Goal: Task Accomplishment & Management: Manage account settings

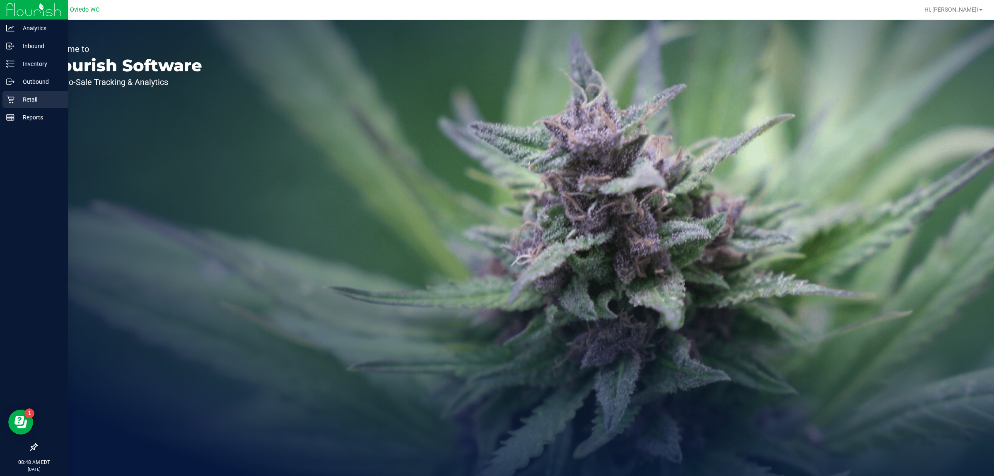
click at [25, 100] on p "Retail" at bounding box center [40, 99] width 50 height 10
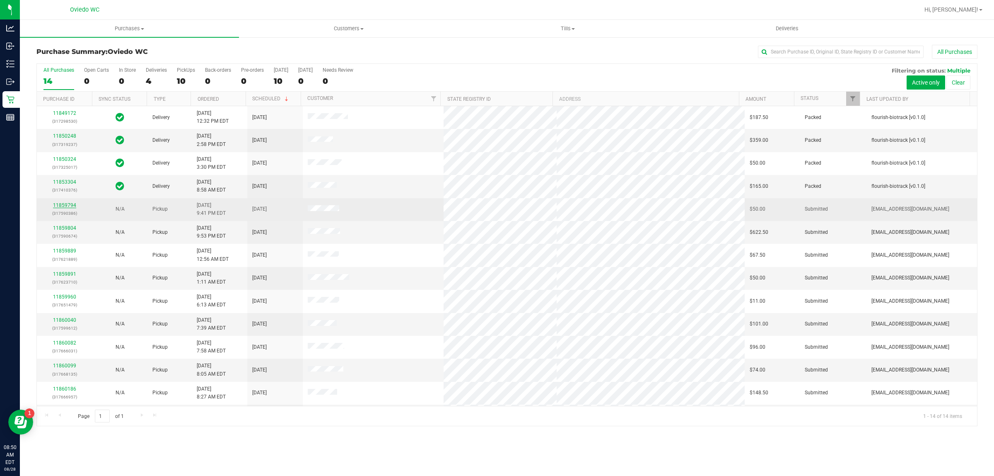
click at [62, 204] on link "11859794" at bounding box center [64, 205] width 23 height 6
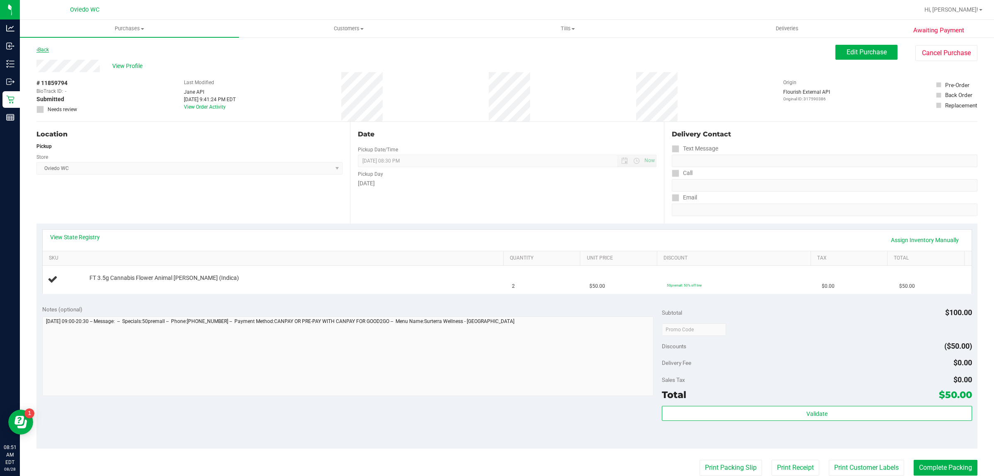
click at [44, 50] on link "Back" at bounding box center [42, 50] width 12 height 6
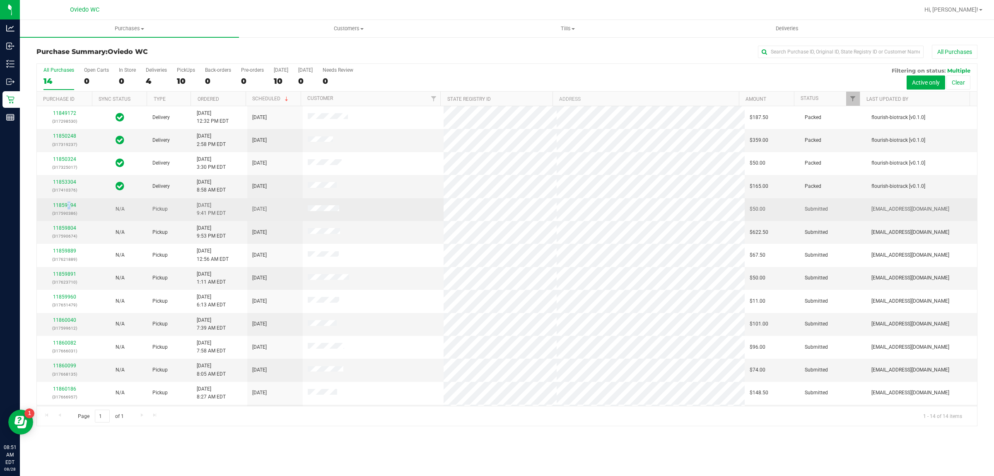
click at [68, 203] on div "11859794 (317590386)" at bounding box center [65, 209] width 46 height 16
click at [68, 206] on link "11859794" at bounding box center [64, 205] width 23 height 6
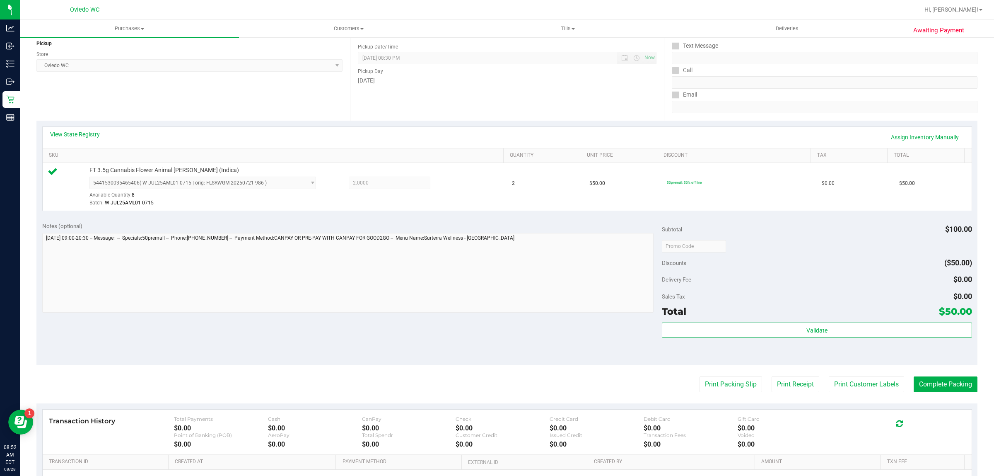
scroll to position [201, 0]
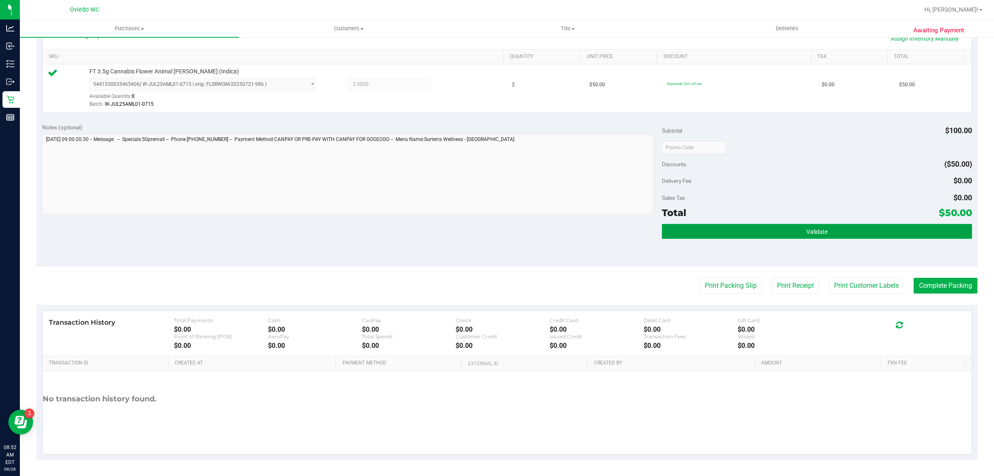
click at [771, 227] on button "Validate" at bounding box center [817, 231] width 310 height 15
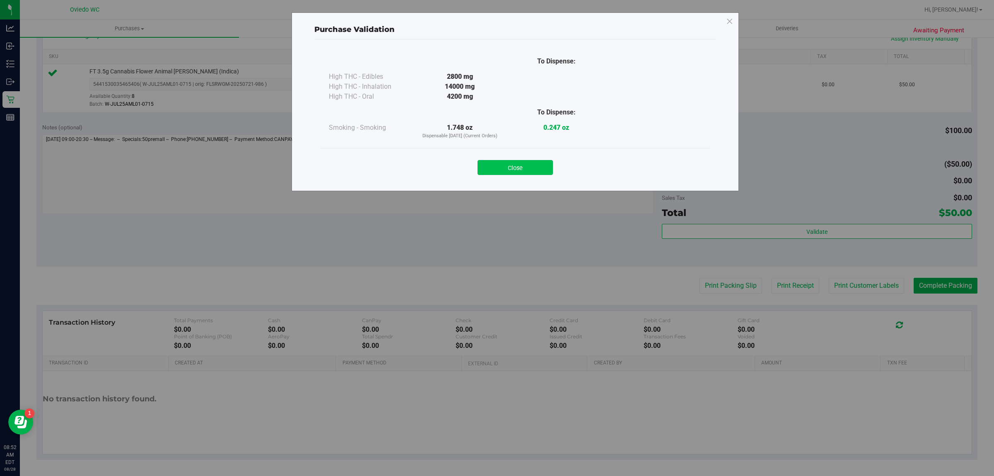
click at [537, 171] on button "Close" at bounding box center [515, 167] width 75 height 15
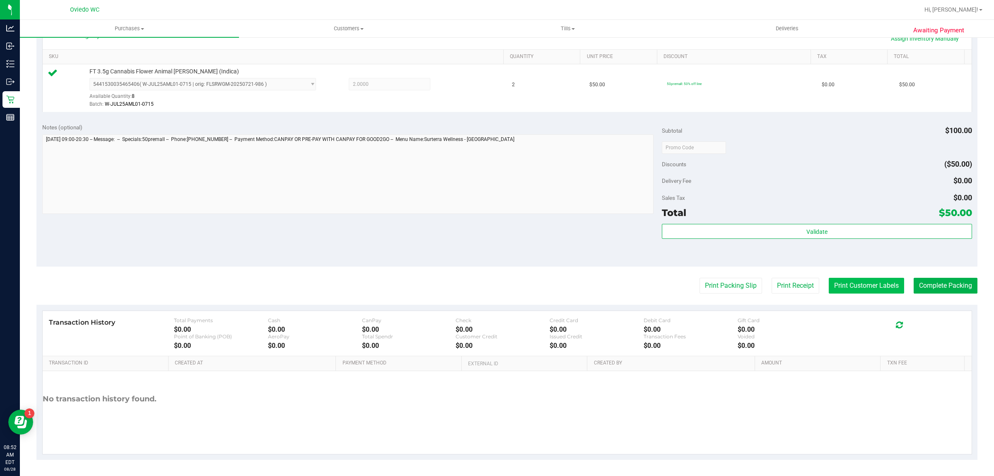
click at [856, 290] on button "Print Customer Labels" at bounding box center [866, 286] width 75 height 16
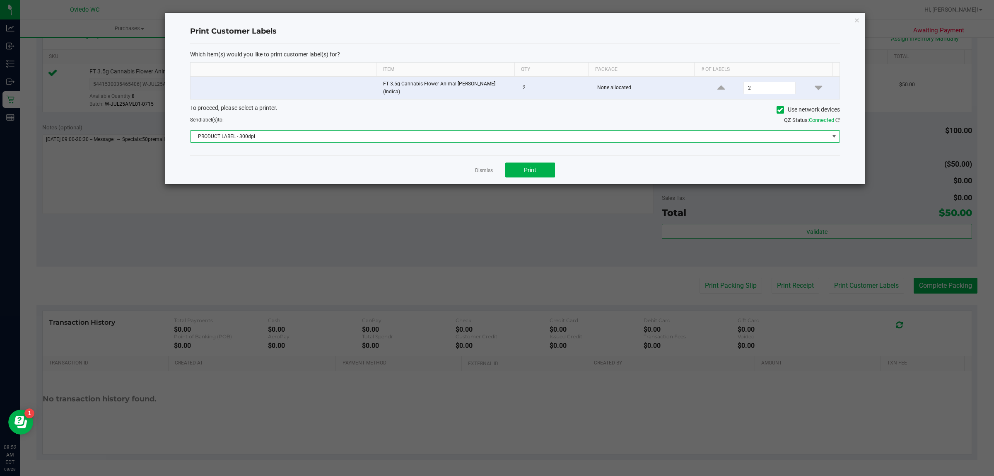
click at [539, 134] on span "PRODUCT LABEL - 300dpi" at bounding box center [510, 137] width 639 height 12
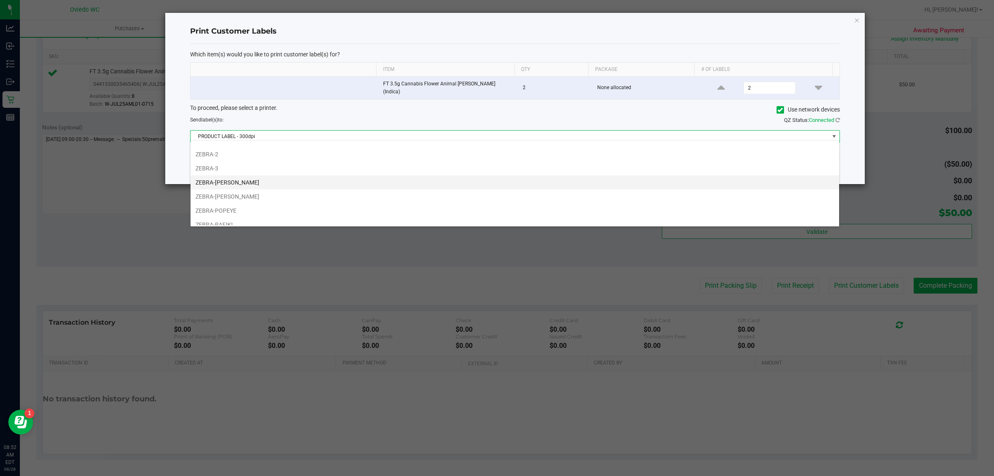
scroll to position [46, 0]
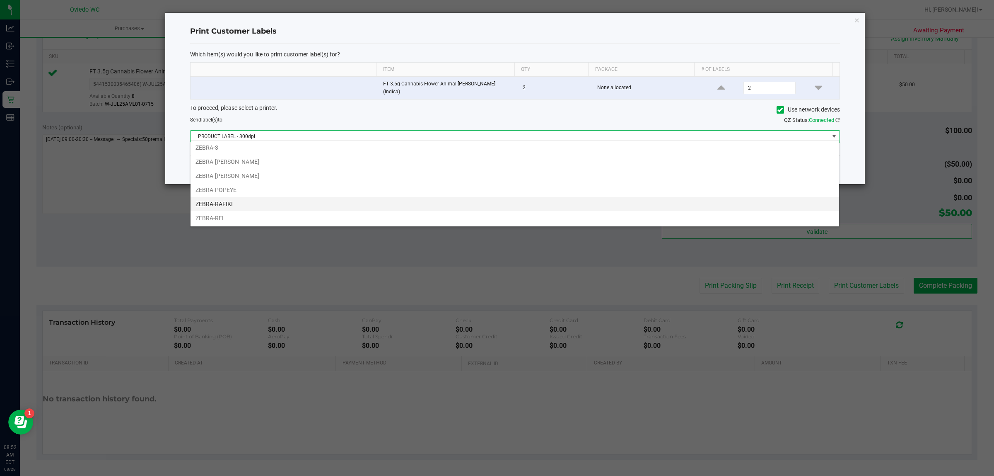
click at [237, 200] on li "ZEBRA-RAFIKI" at bounding box center [515, 204] width 649 height 14
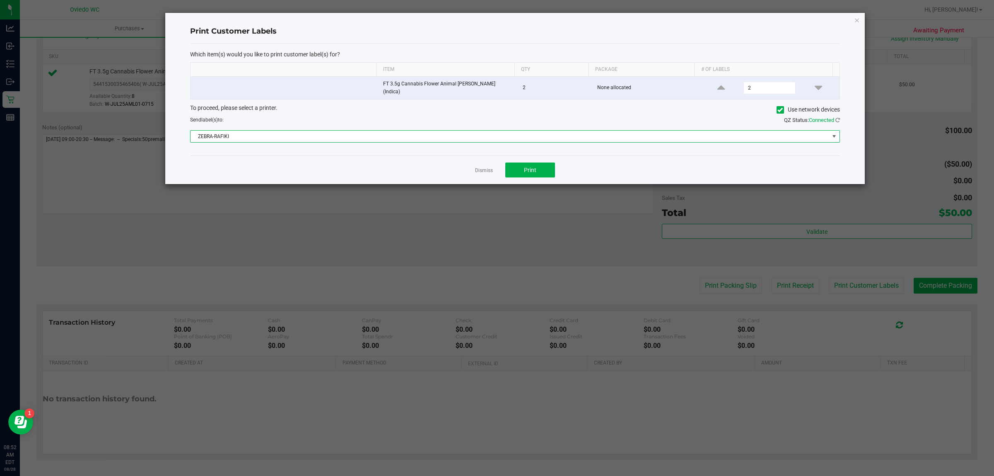
click at [388, 145] on div "Which item(s) would you like to print customer label(s) for? Item Qty Package #…" at bounding box center [515, 100] width 650 height 112
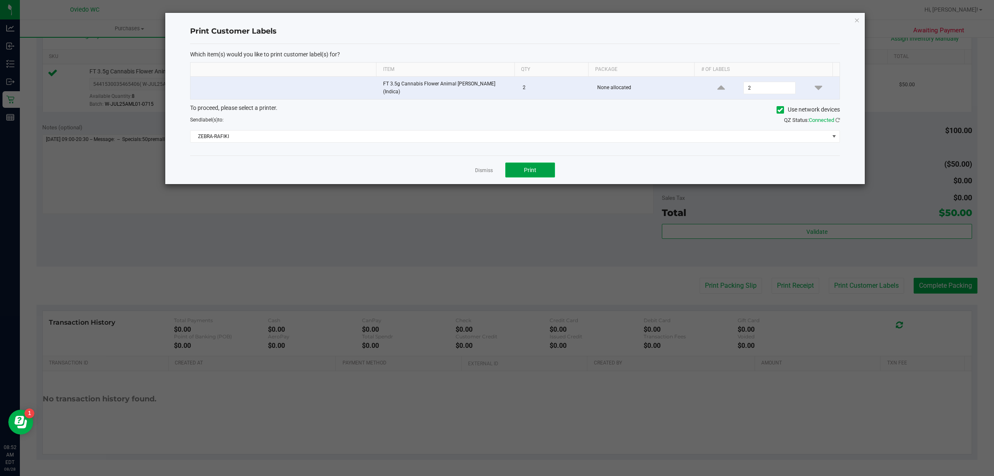
click at [535, 170] on span "Print" at bounding box center [530, 170] width 12 height 7
click at [483, 170] on link "Dismiss" at bounding box center [484, 170] width 18 height 7
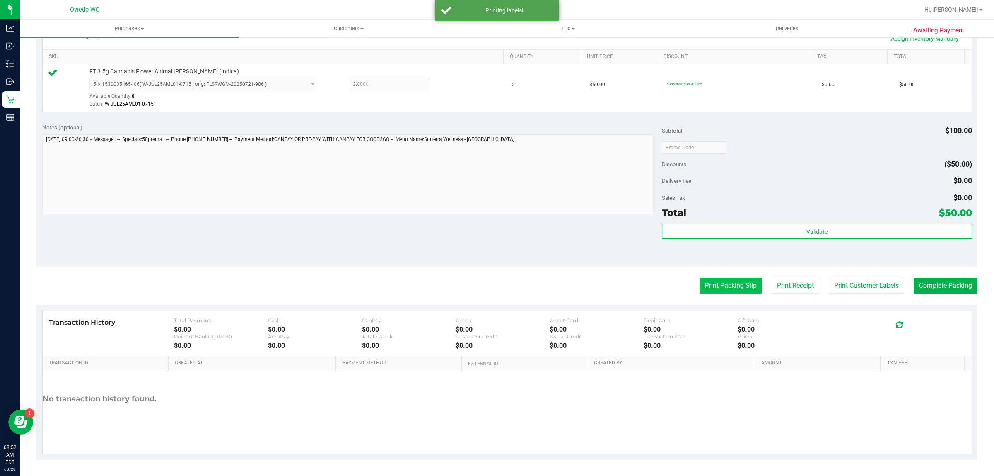
click at [711, 285] on button "Print Packing Slip" at bounding box center [731, 286] width 63 height 16
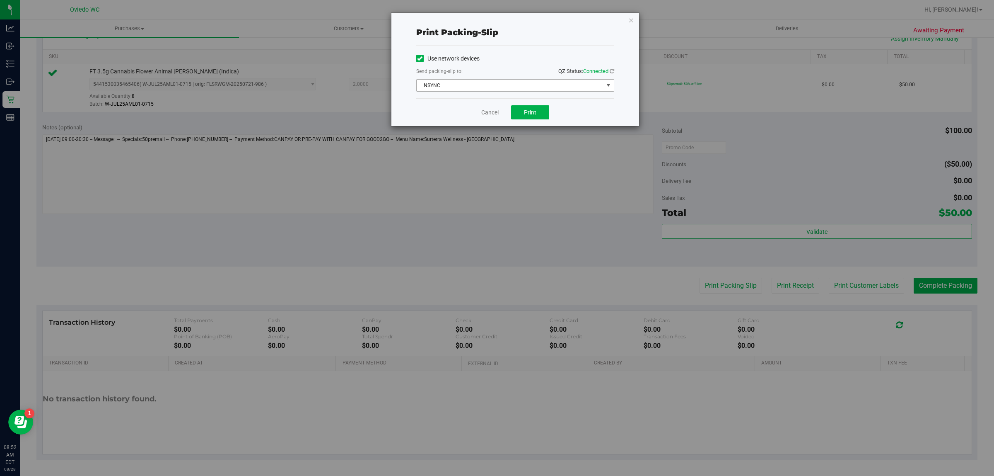
click at [524, 82] on span "NSYNC" at bounding box center [510, 86] width 187 height 12
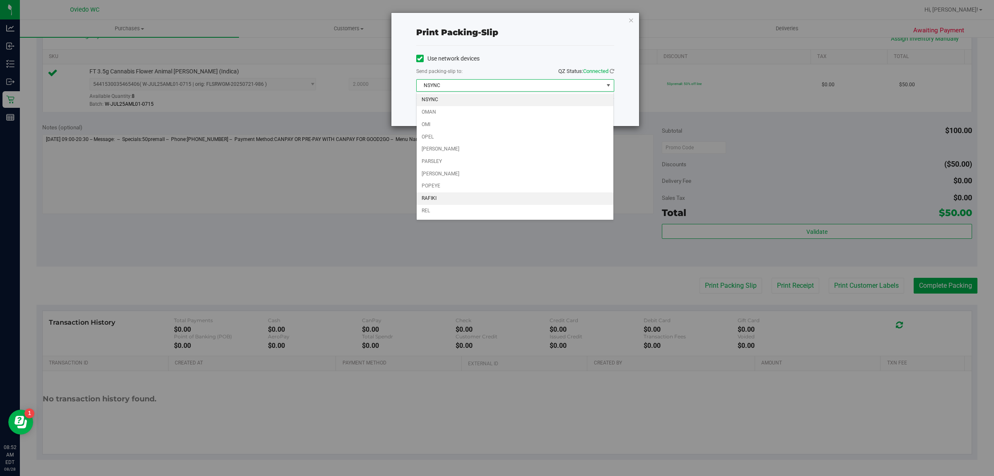
click at [429, 199] on li "RAFIKI" at bounding box center [515, 198] width 197 height 12
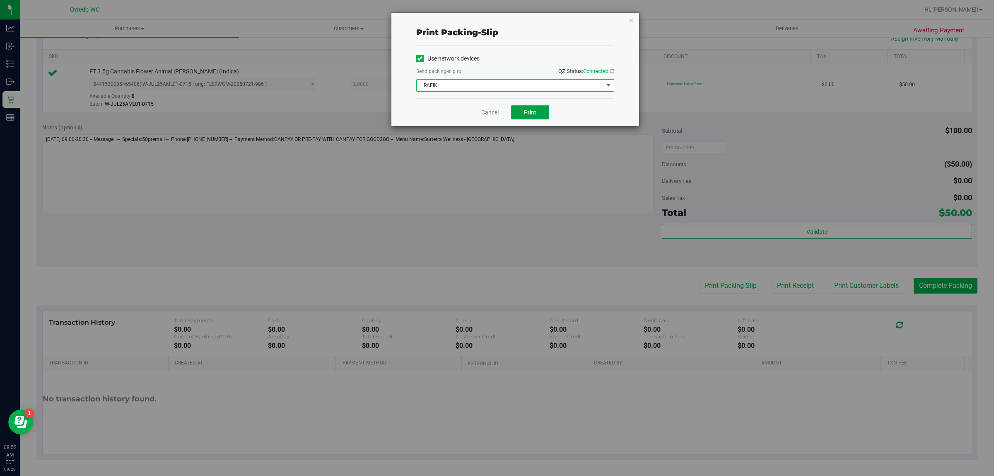
click at [543, 116] on button "Print" at bounding box center [530, 112] width 38 height 14
click at [490, 111] on link "Cancel" at bounding box center [489, 112] width 17 height 9
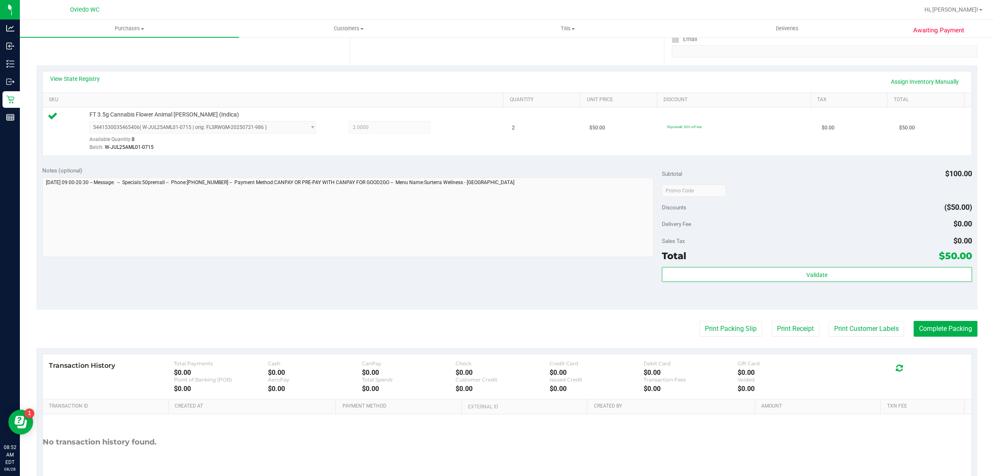
scroll to position [201, 0]
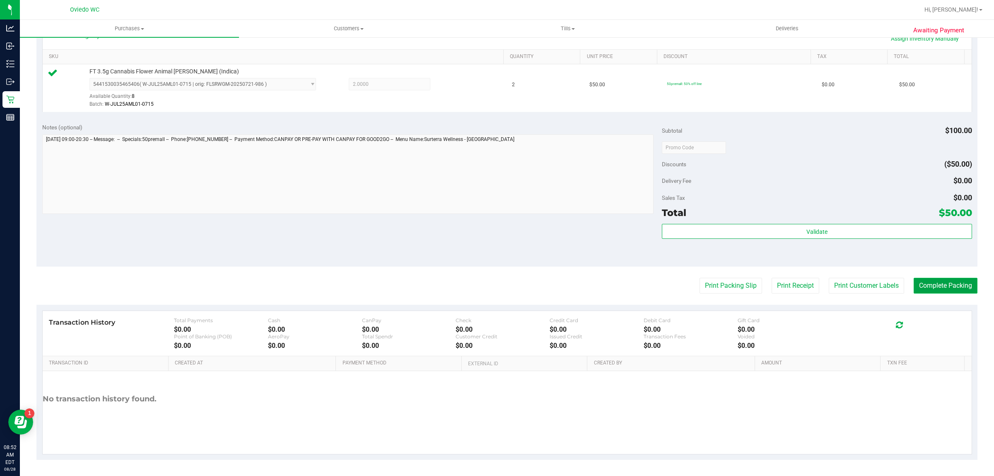
click at [936, 289] on button "Complete Packing" at bounding box center [946, 286] width 64 height 16
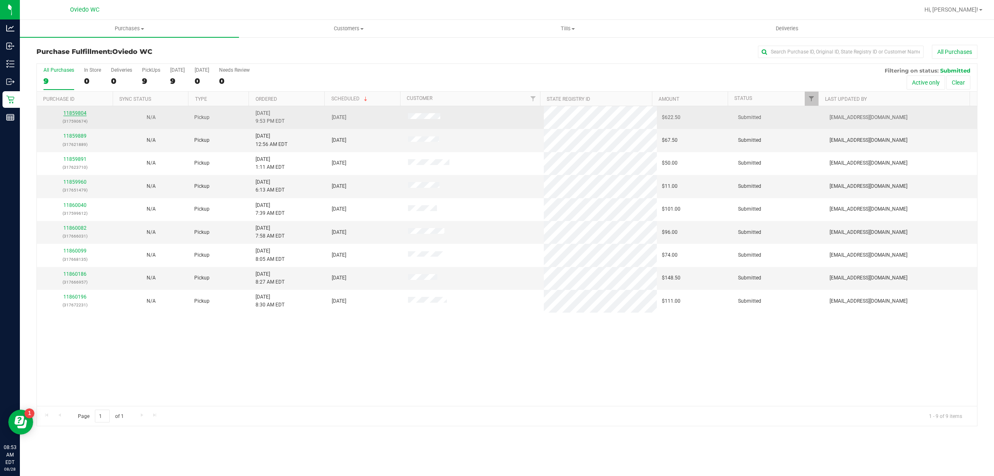
click at [73, 114] on link "11859804" at bounding box center [74, 113] width 23 height 6
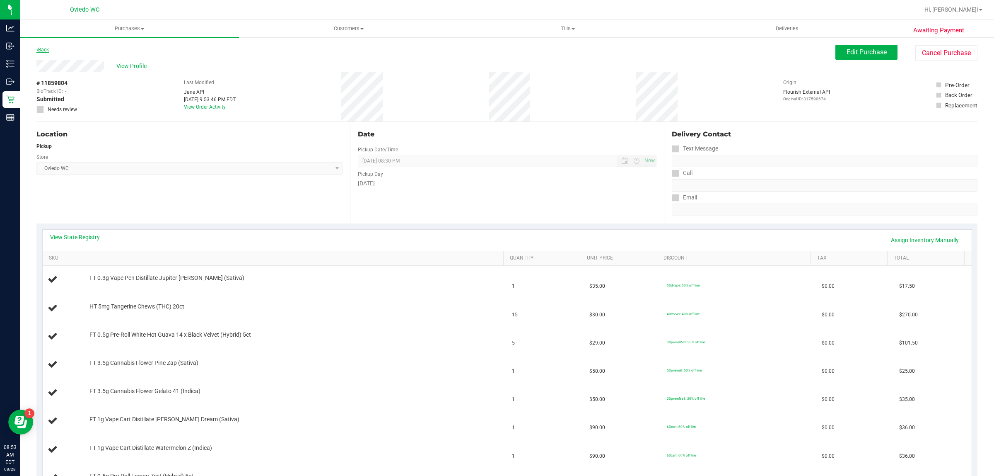
click at [49, 47] on link "Back" at bounding box center [42, 50] width 12 height 6
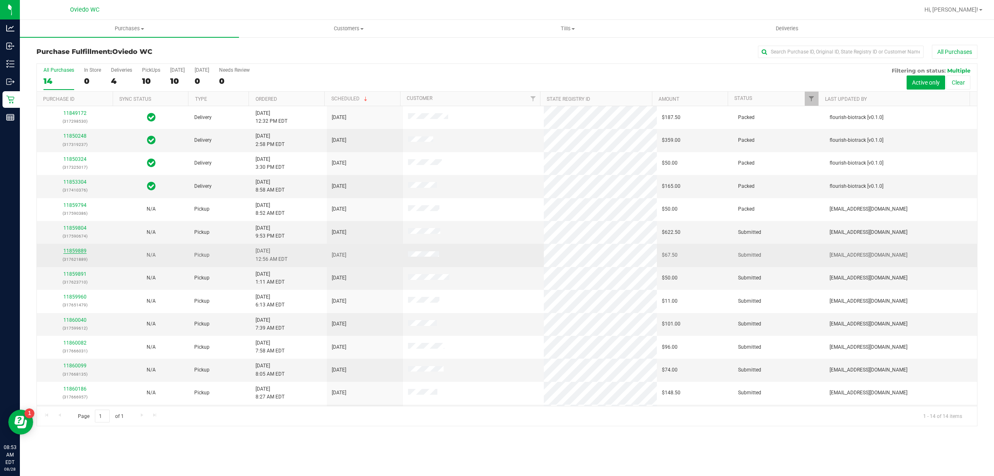
click at [76, 253] on link "11859889" at bounding box center [74, 251] width 23 height 6
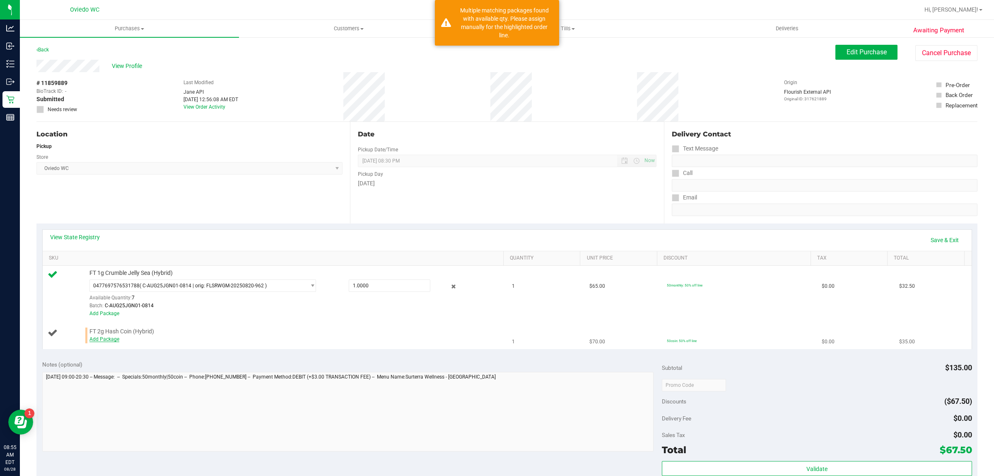
click at [108, 340] on link "Add Package" at bounding box center [104, 339] width 30 height 6
click at [167, 336] on span "Select Package" at bounding box center [197, 333] width 215 height 12
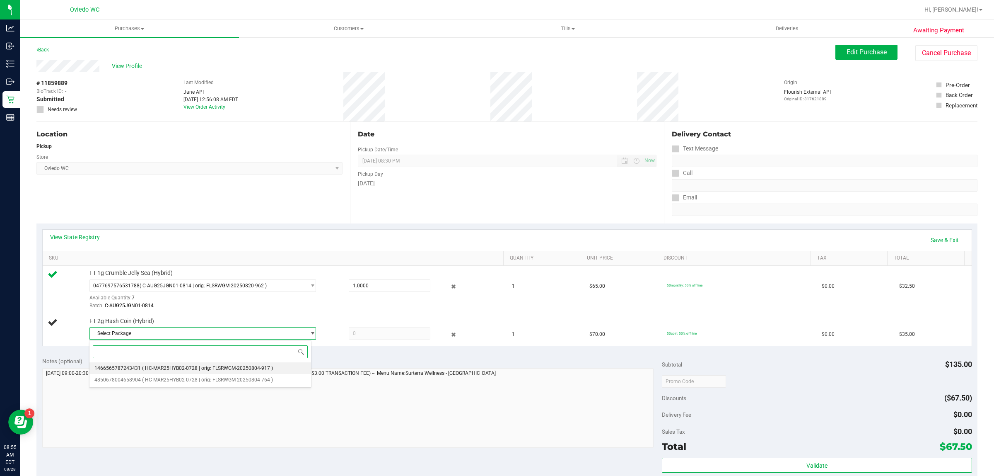
click at [157, 370] on span "( HC-MAR25HYB02-0728 | orig: FLSRWGM-20250804-917 )" at bounding box center [207, 368] width 131 height 6
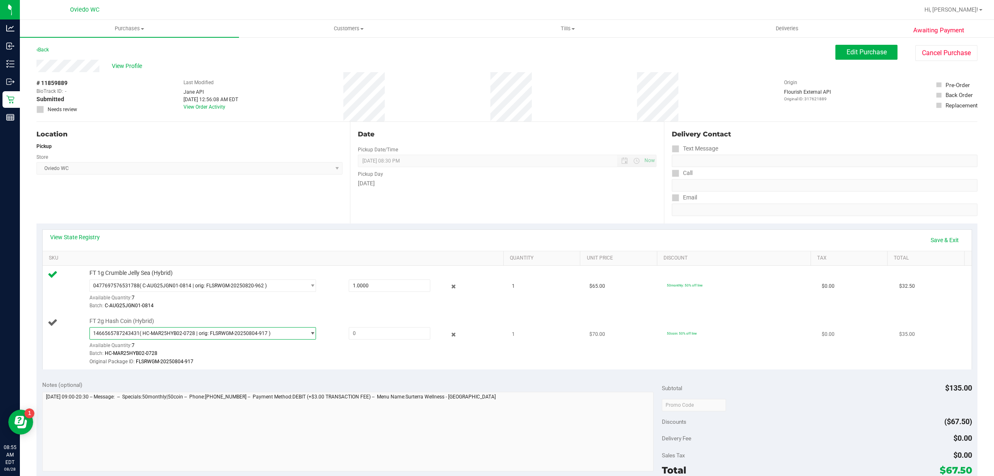
click at [173, 329] on span "1466565787243431 ( HC-MAR25HYB02-0728 | orig: FLSRWGM-20250804-917 )" at bounding box center [197, 333] width 215 height 12
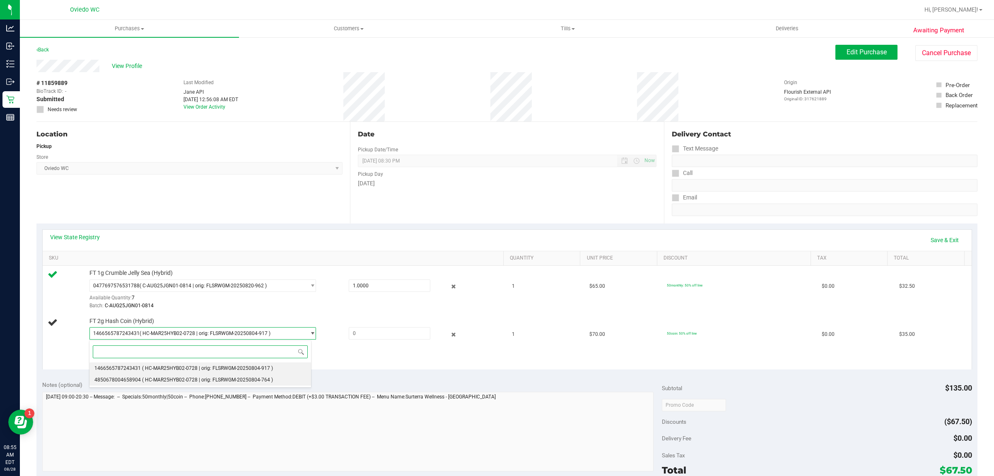
click at [174, 382] on span "( HC-MAR25HYB02-0728 | orig: FLSRWGM-20250804-764 )" at bounding box center [207, 380] width 131 height 6
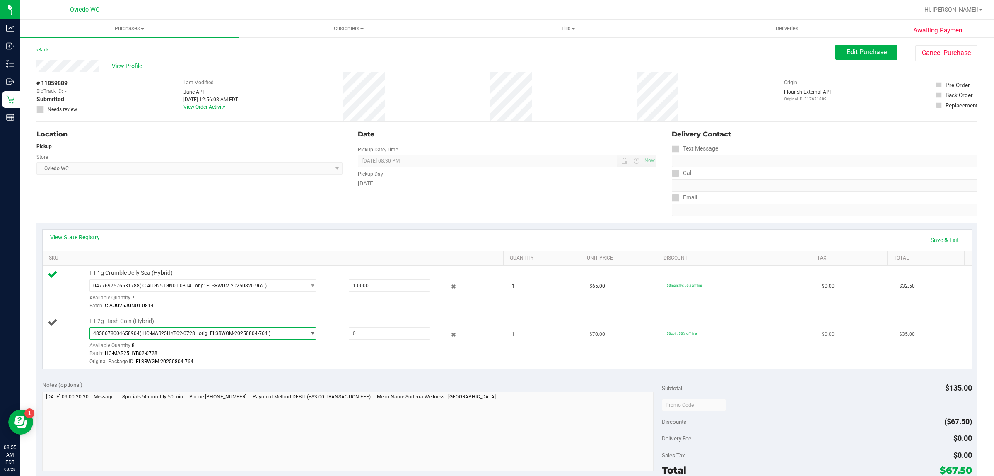
click at [185, 332] on span "( HC-MAR25HYB02-0728 | orig: FLSRWGM-20250804-764 )" at bounding box center [205, 333] width 131 height 6
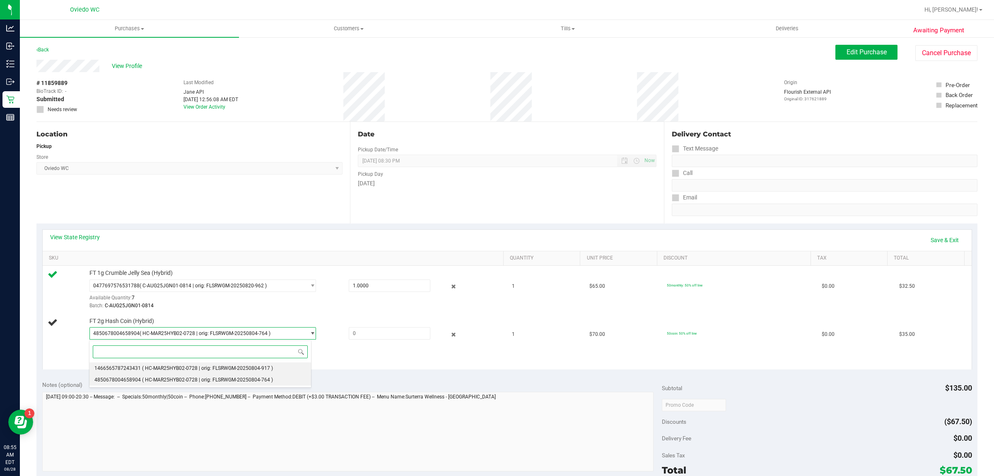
click at [185, 365] on span "( HC-MAR25HYB02-0728 | orig: FLSRWGM-20250804-917 )" at bounding box center [207, 368] width 131 height 6
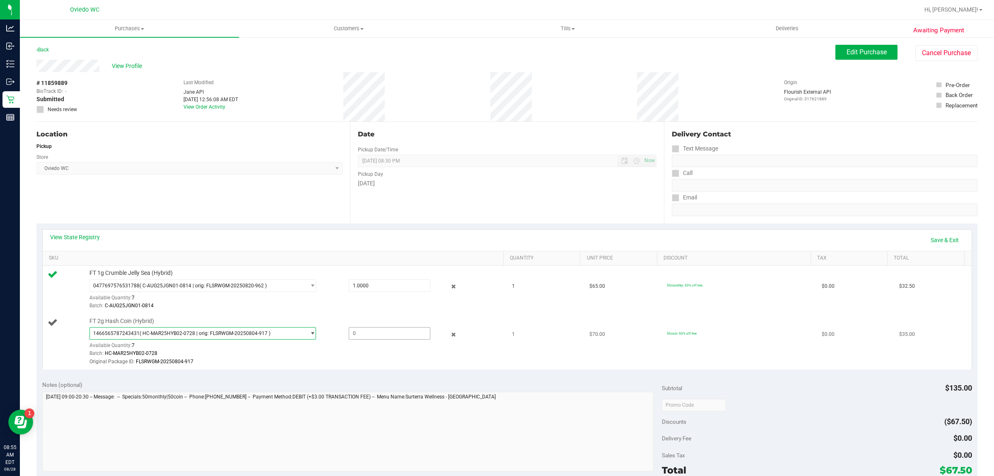
click at [399, 333] on span at bounding box center [390, 333] width 82 height 12
type input "1"
type input "1.0000"
click at [321, 355] on div "Batch: HC-MAR25HYB02-0728" at bounding box center [293, 353] width 409 height 8
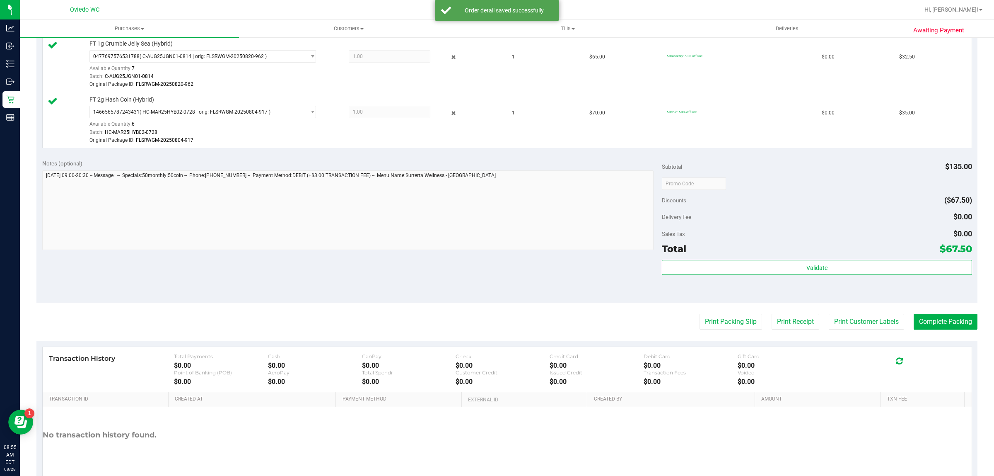
scroll to position [266, 0]
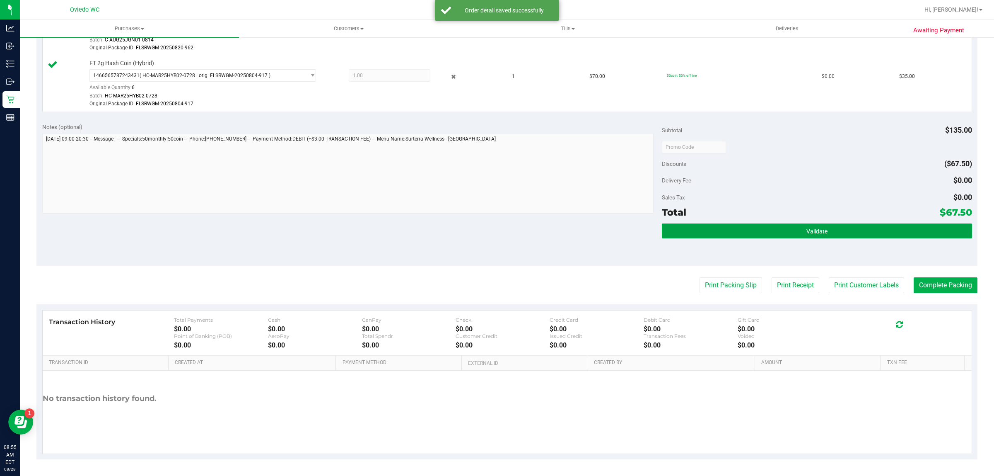
click at [842, 231] on button "Validate" at bounding box center [817, 230] width 310 height 15
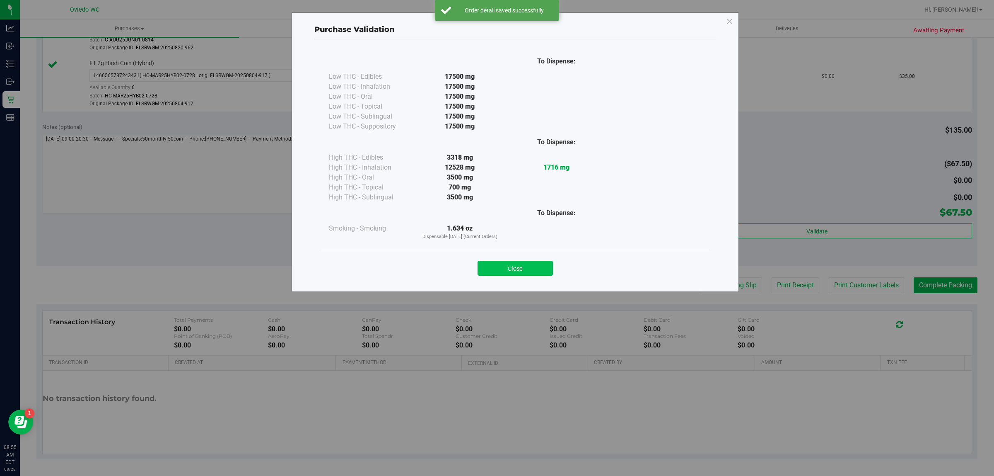
click at [519, 274] on button "Close" at bounding box center [515, 268] width 75 height 15
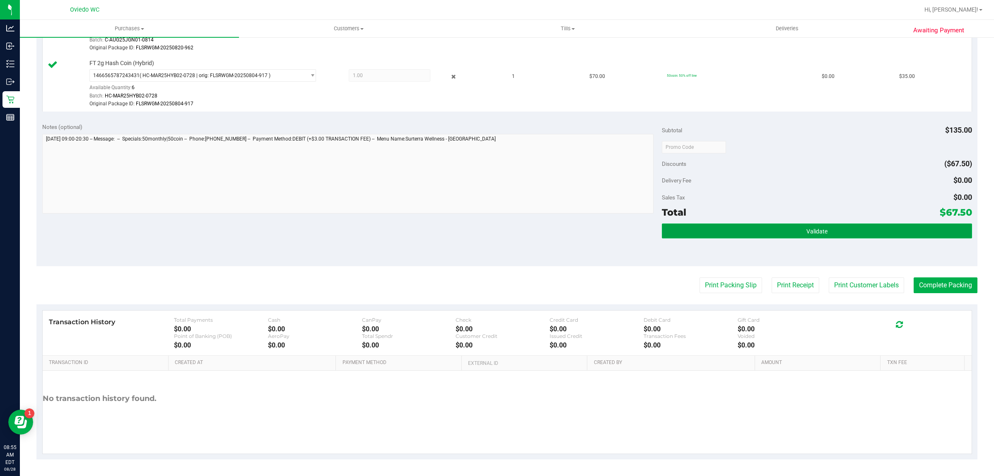
click at [864, 231] on button "Validate" at bounding box center [817, 230] width 310 height 15
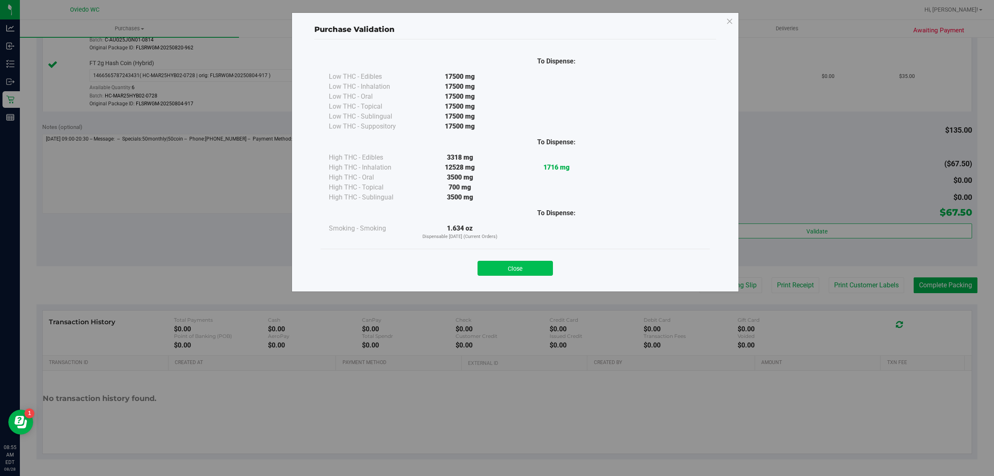
click at [531, 274] on button "Close" at bounding box center [515, 268] width 75 height 15
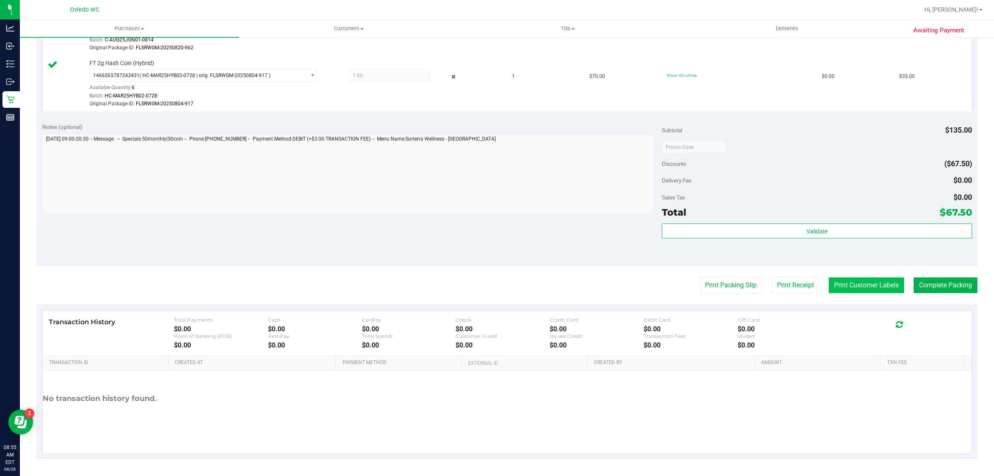
click at [852, 278] on button "Print Customer Labels" at bounding box center [866, 285] width 75 height 16
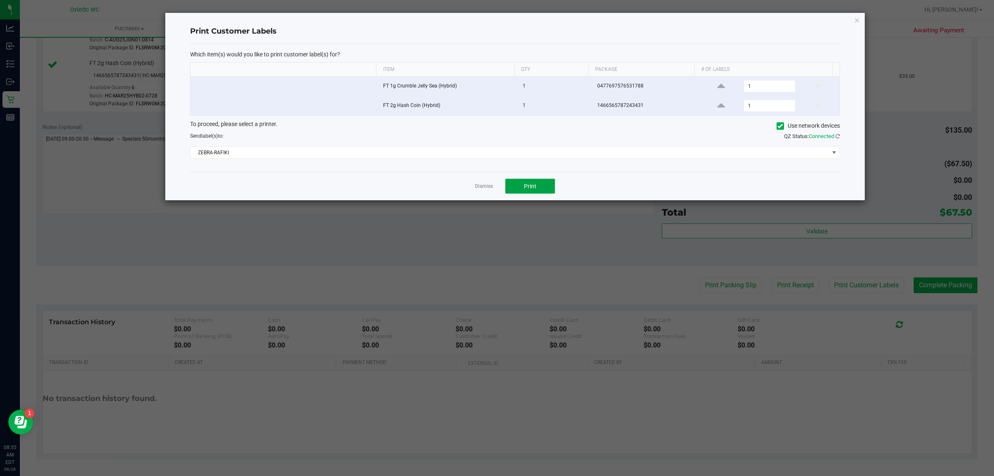
click at [538, 190] on button "Print" at bounding box center [530, 186] width 50 height 15
click at [483, 189] on link "Dismiss" at bounding box center [484, 186] width 18 height 7
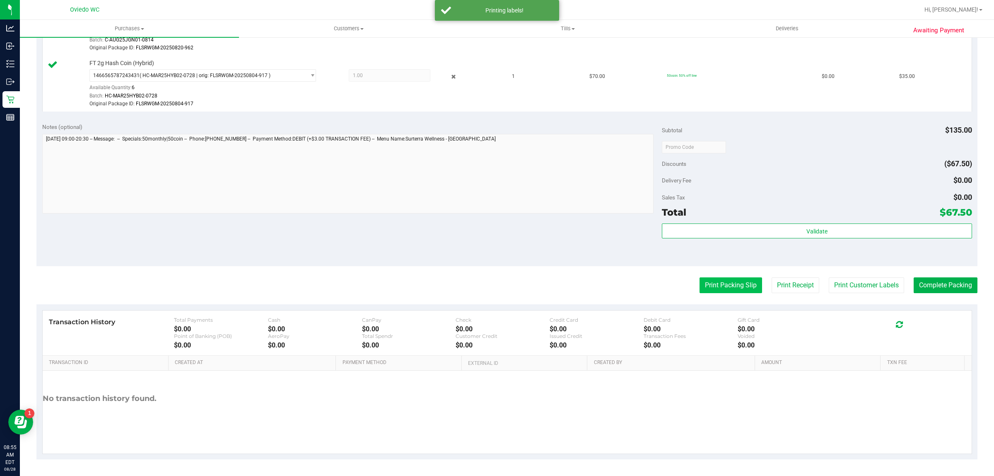
click at [711, 286] on button "Print Packing Slip" at bounding box center [731, 285] width 63 height 16
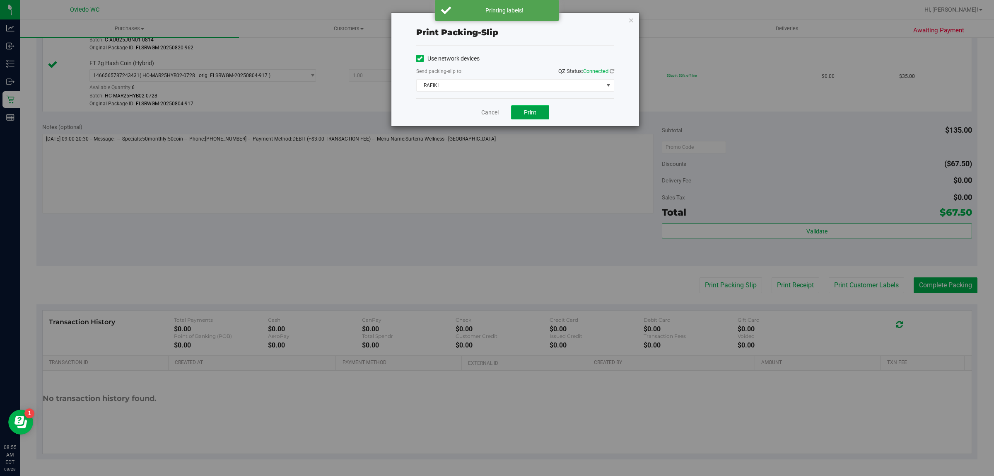
click at [533, 117] on button "Print" at bounding box center [530, 112] width 38 height 14
click at [487, 114] on link "Cancel" at bounding box center [489, 112] width 17 height 9
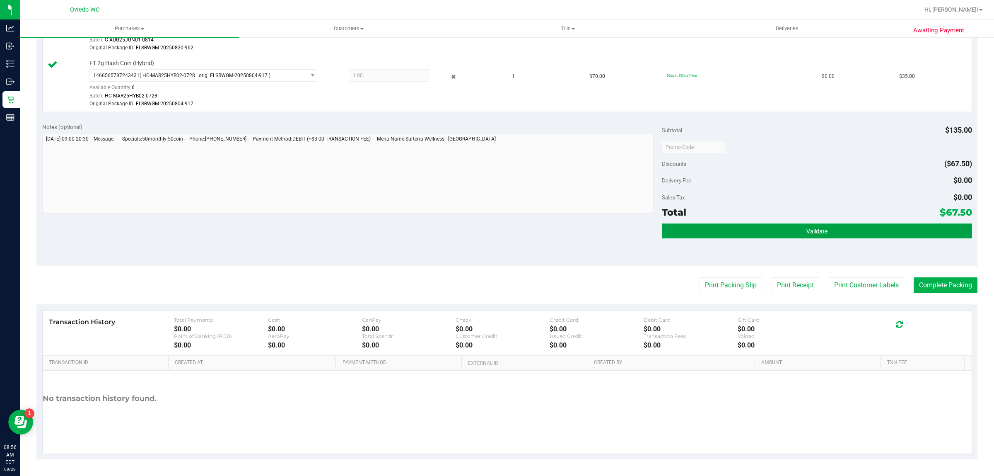
click at [881, 233] on button "Validate" at bounding box center [817, 230] width 310 height 15
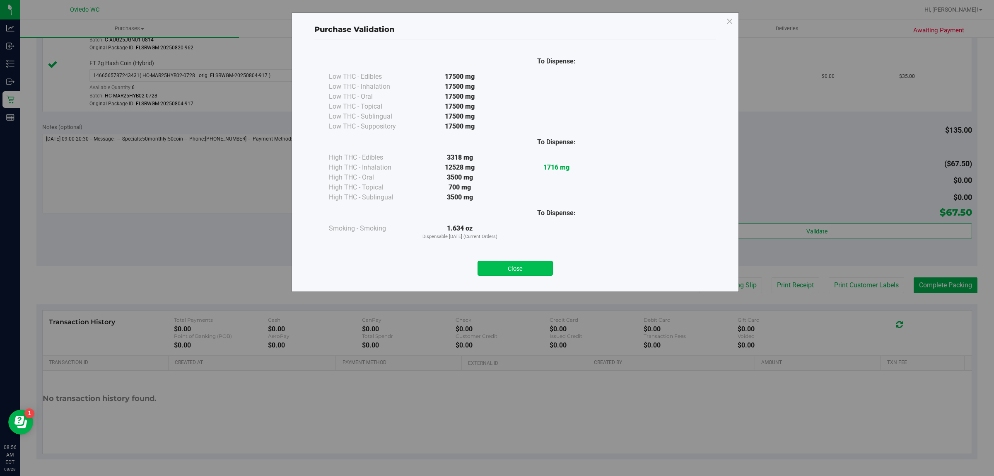
click at [519, 274] on button "Close" at bounding box center [515, 268] width 75 height 15
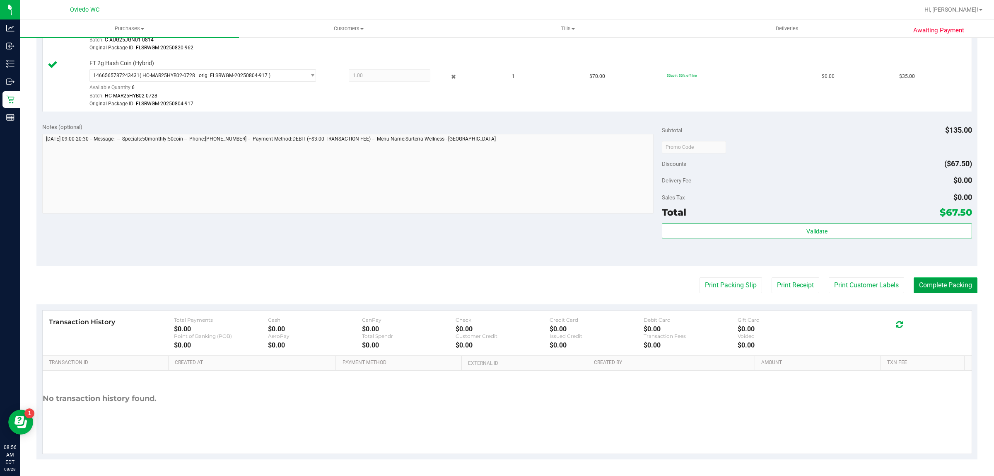
click at [956, 288] on button "Complete Packing" at bounding box center [946, 285] width 64 height 16
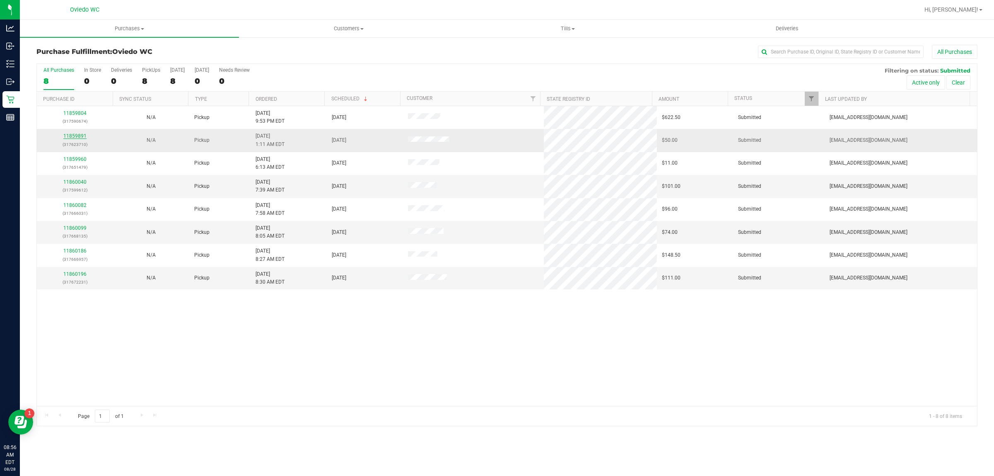
click at [69, 139] on link "11859891" at bounding box center [74, 136] width 23 height 6
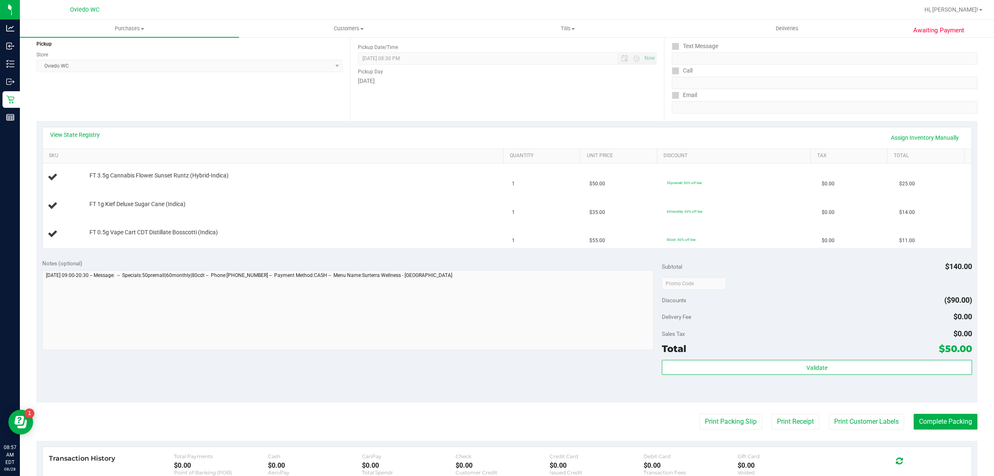
scroll to position [207, 0]
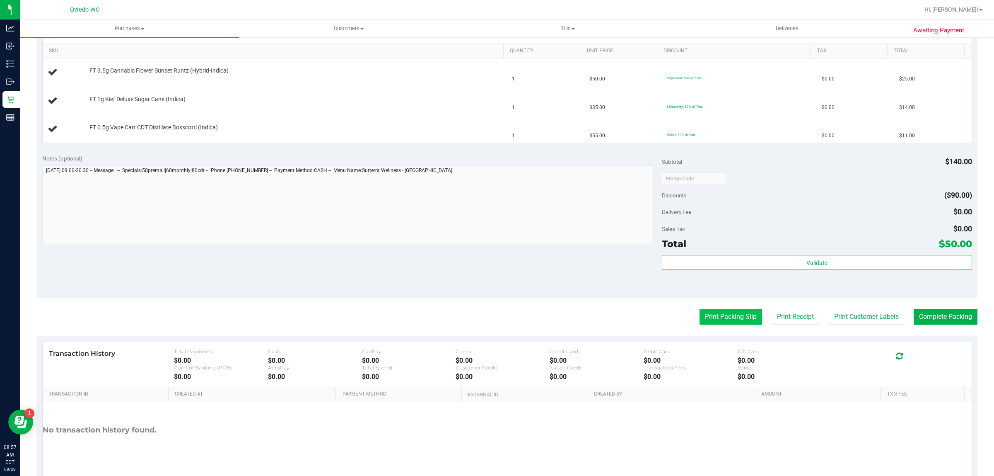
click at [717, 312] on button "Print Packing Slip" at bounding box center [731, 317] width 63 height 16
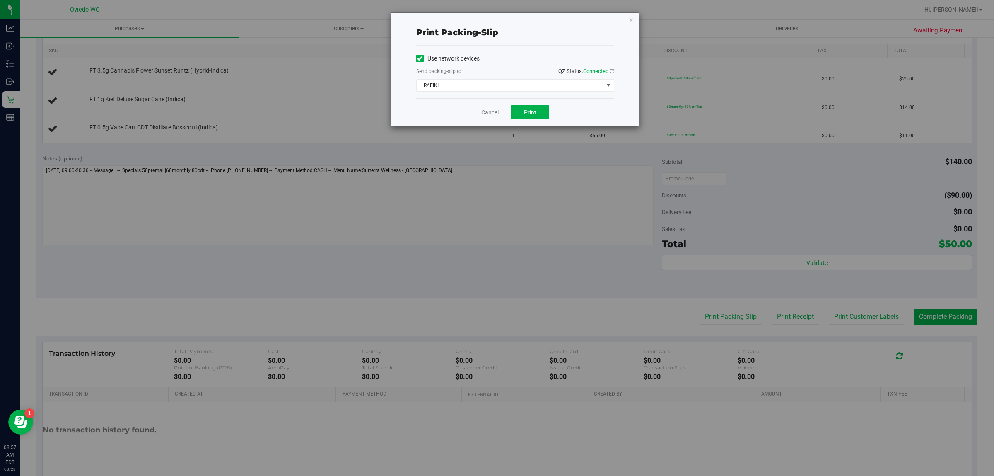
click at [534, 103] on div "Cancel Print" at bounding box center [515, 112] width 198 height 28
click at [525, 123] on div "Cancel Print" at bounding box center [515, 112] width 198 height 28
click at [529, 114] on span "Print" at bounding box center [530, 112] width 12 height 7
click at [491, 115] on link "Cancel" at bounding box center [489, 112] width 17 height 9
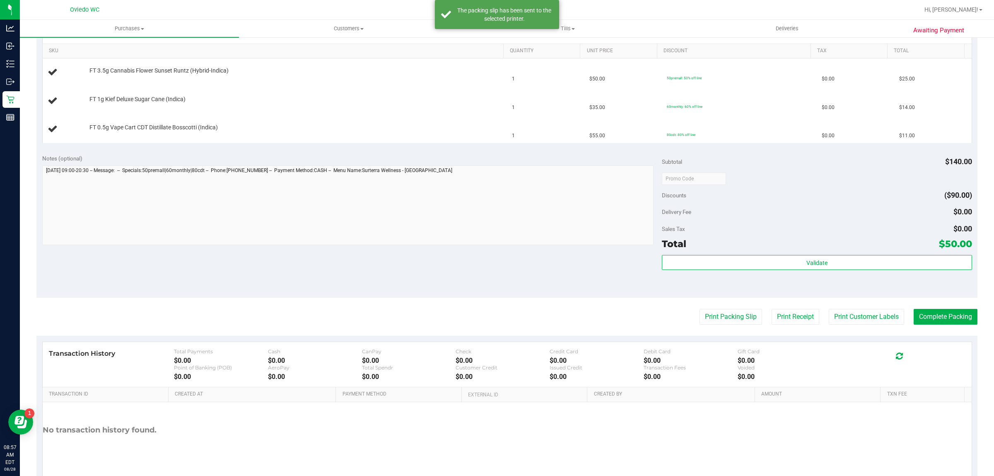
scroll to position [0, 0]
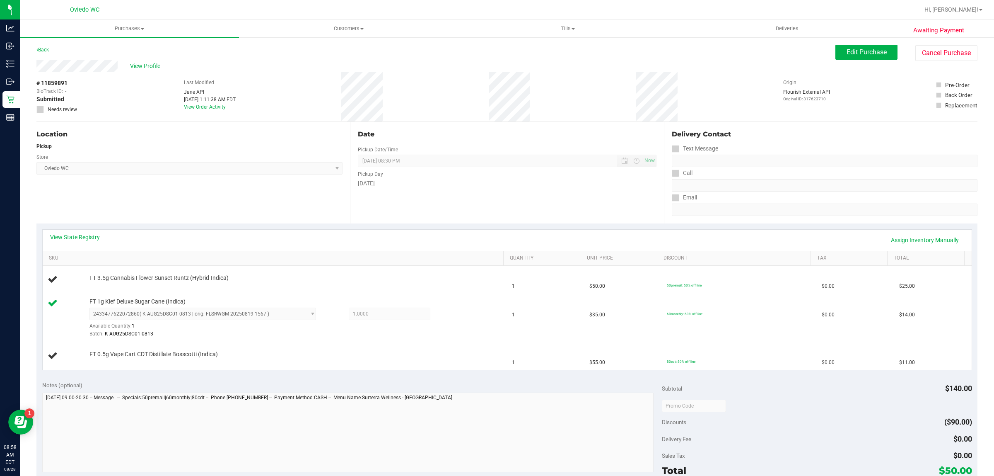
click at [351, 237] on div "View State Registry Assign Inventory Manually" at bounding box center [507, 240] width 914 height 14
click at [285, 358] on div at bounding box center [293, 358] width 409 height 0
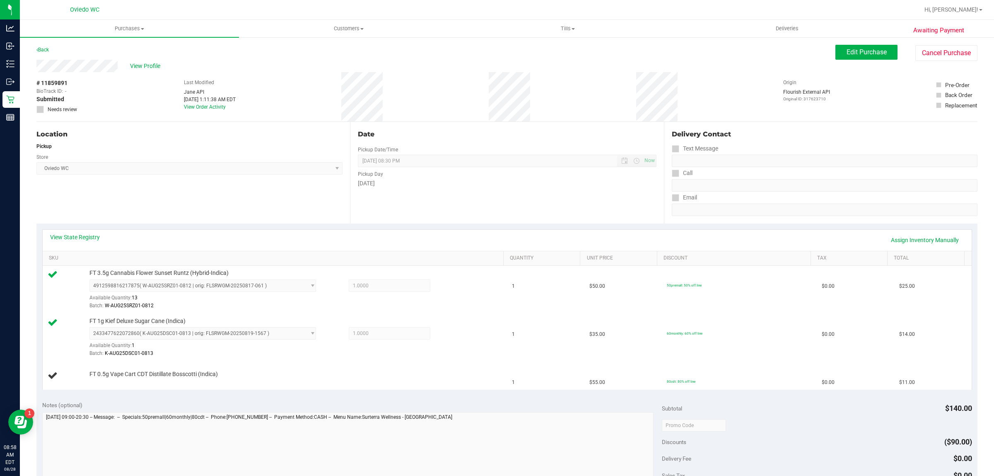
click at [172, 399] on div "Notes (optional) Subtotal $140.00 Discounts ($90.00) Delivery Fee $0.00 Sales T…" at bounding box center [506, 469] width 941 height 149
click at [904, 239] on link "Assign Inventory Manually" at bounding box center [925, 240] width 79 height 14
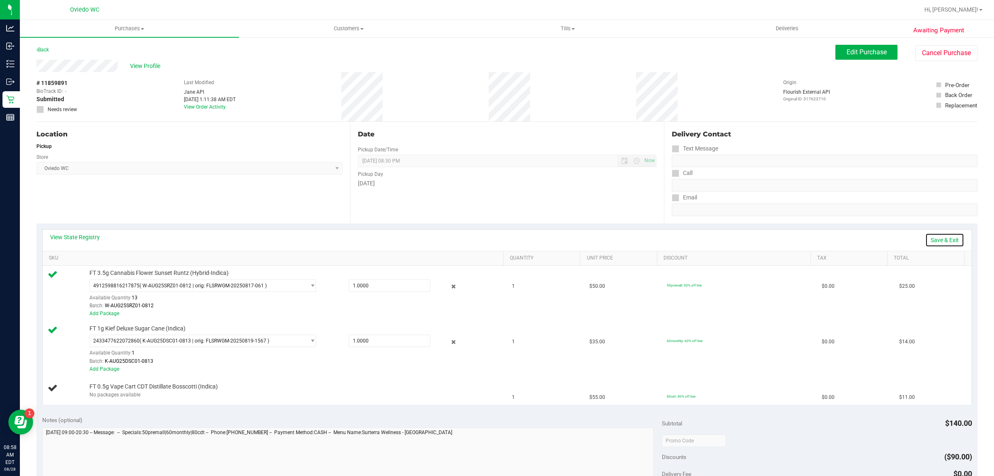
click at [935, 241] on link "Save & Exit" at bounding box center [945, 240] width 39 height 14
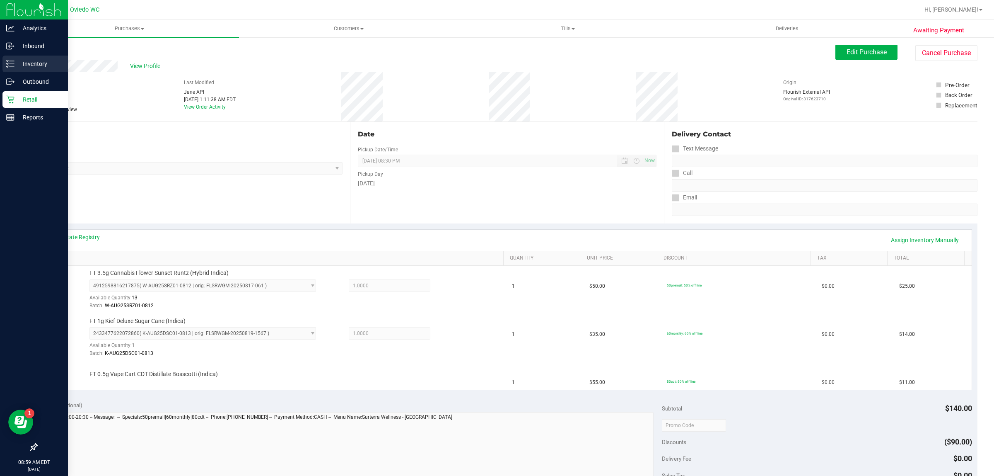
click at [39, 67] on p "Inventory" at bounding box center [40, 64] width 50 height 10
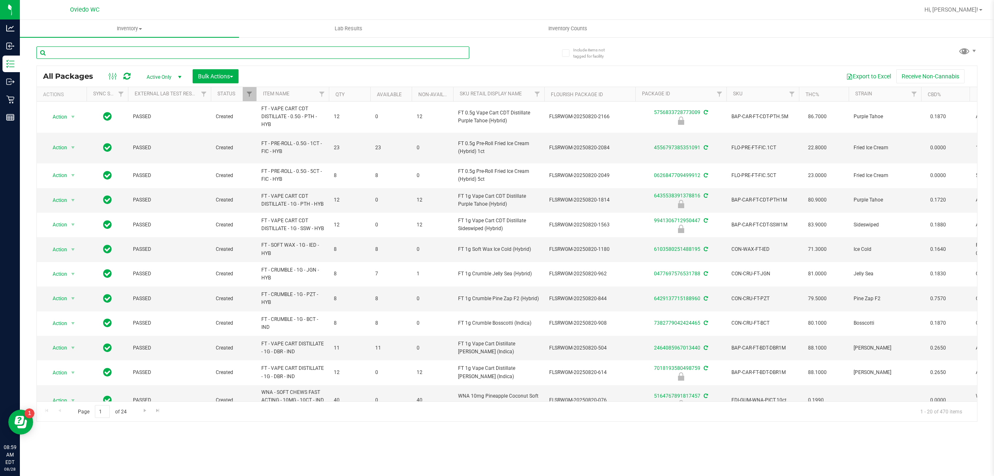
click at [213, 53] on input "text" at bounding box center [252, 52] width 433 height 12
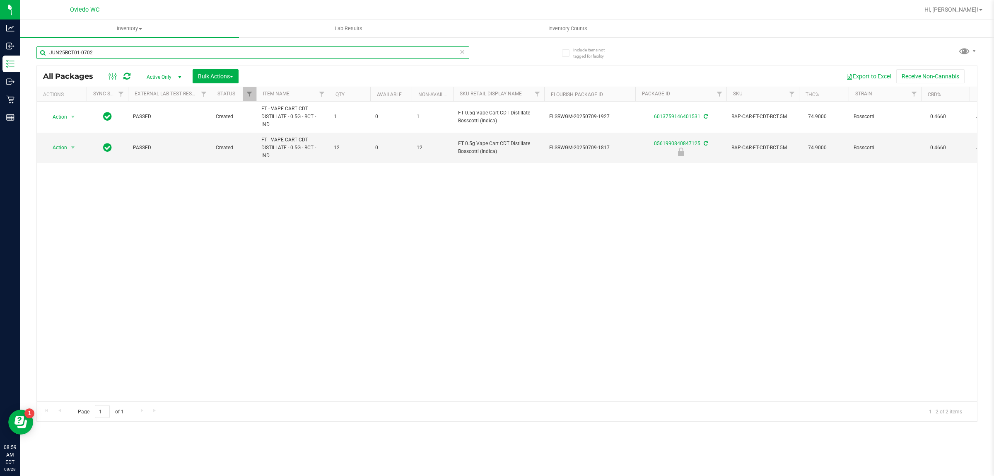
type input "JUN25BCT01-0702"
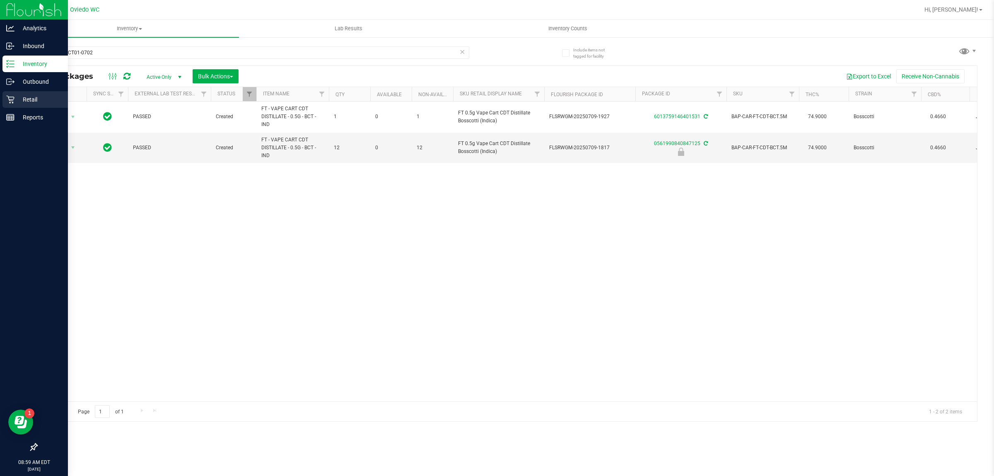
click at [50, 96] on p "Retail" at bounding box center [40, 99] width 50 height 10
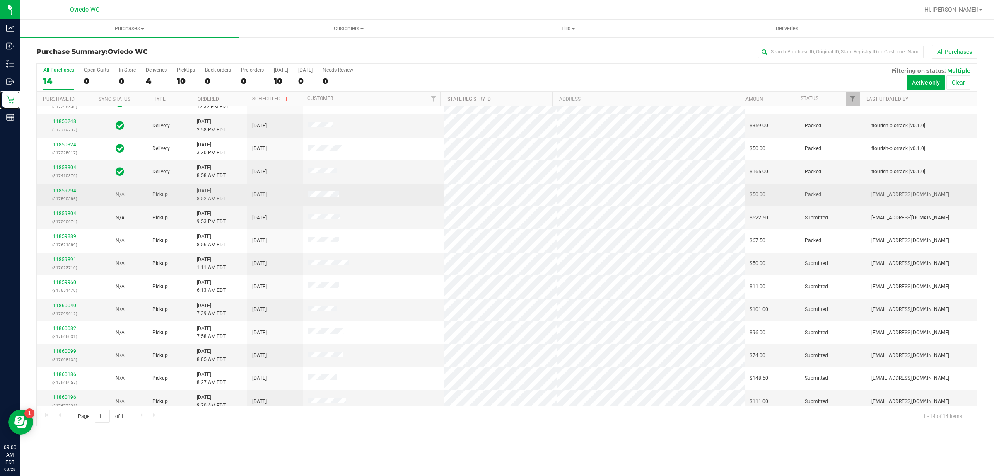
scroll to position [22, 0]
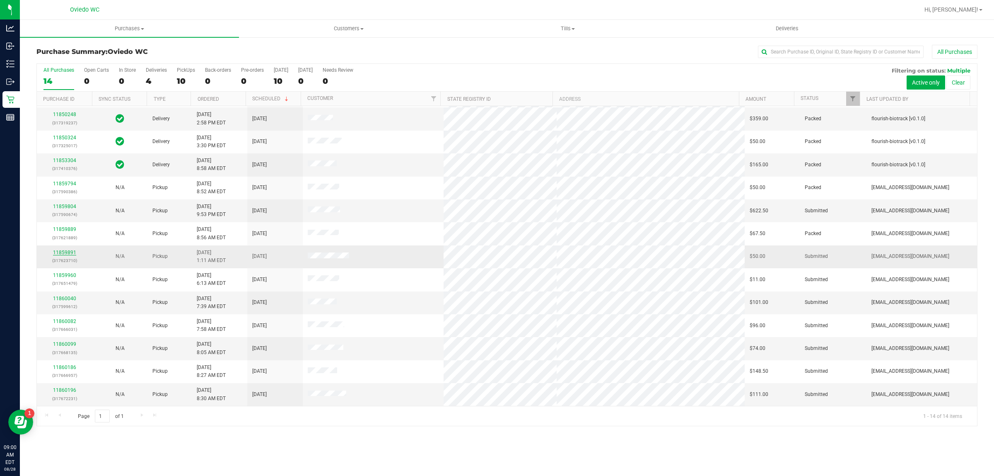
click at [65, 254] on link "11859891" at bounding box center [64, 252] width 23 height 6
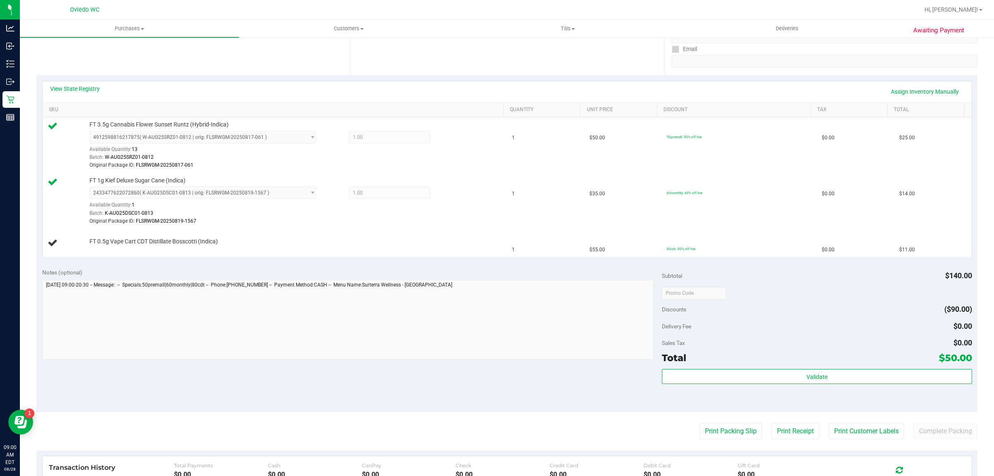
scroll to position [155, 0]
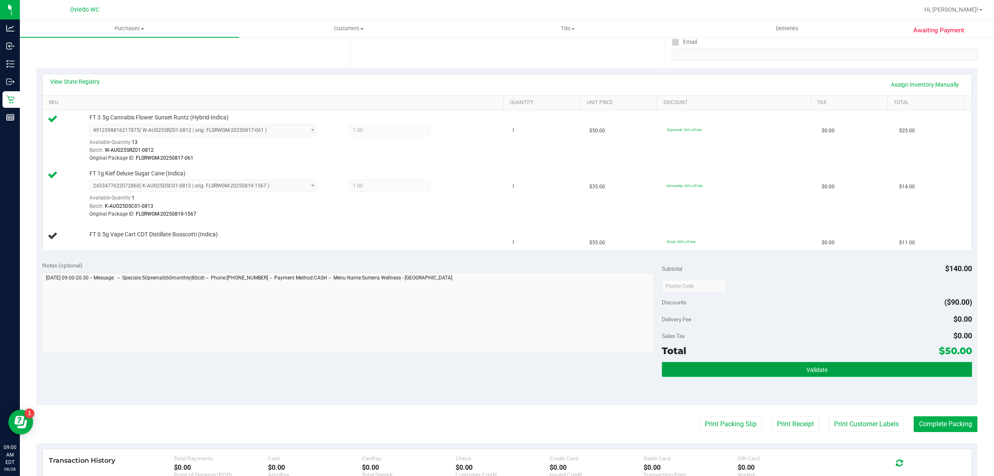
click at [736, 363] on button "Validate" at bounding box center [817, 369] width 310 height 15
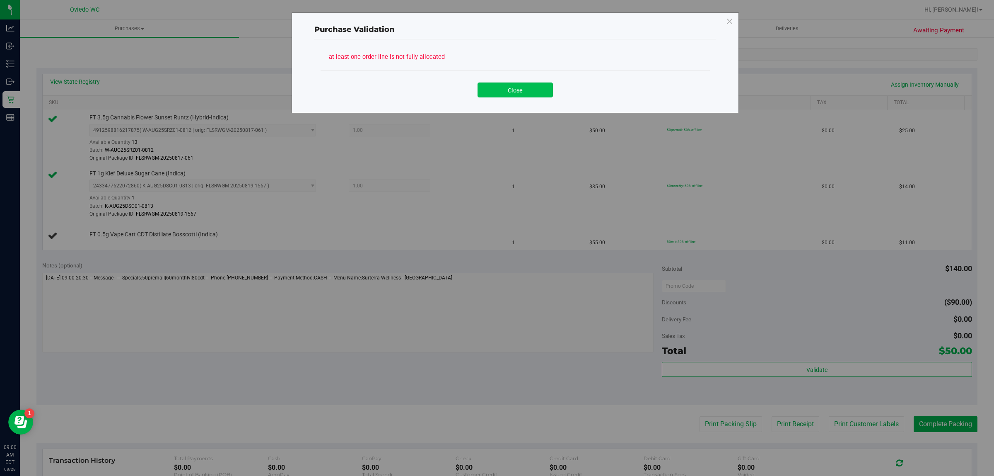
click at [526, 97] on button "Close" at bounding box center [515, 89] width 75 height 15
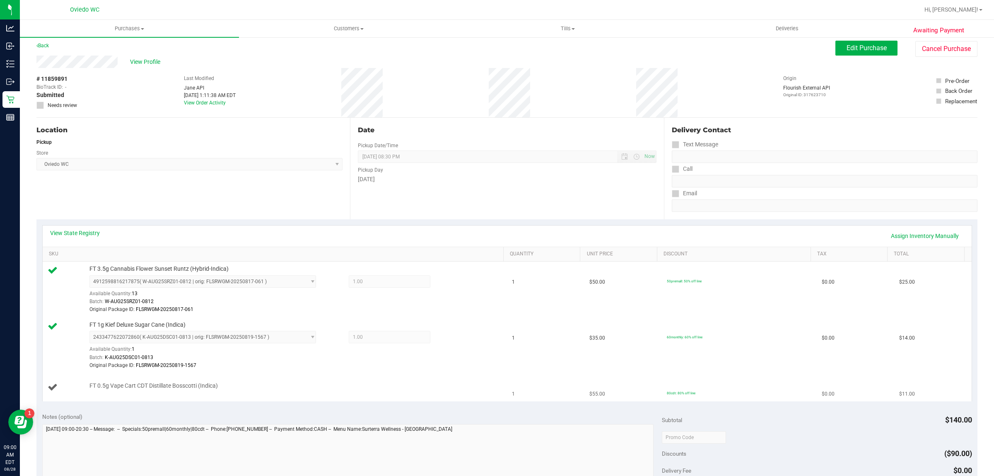
scroll to position [0, 0]
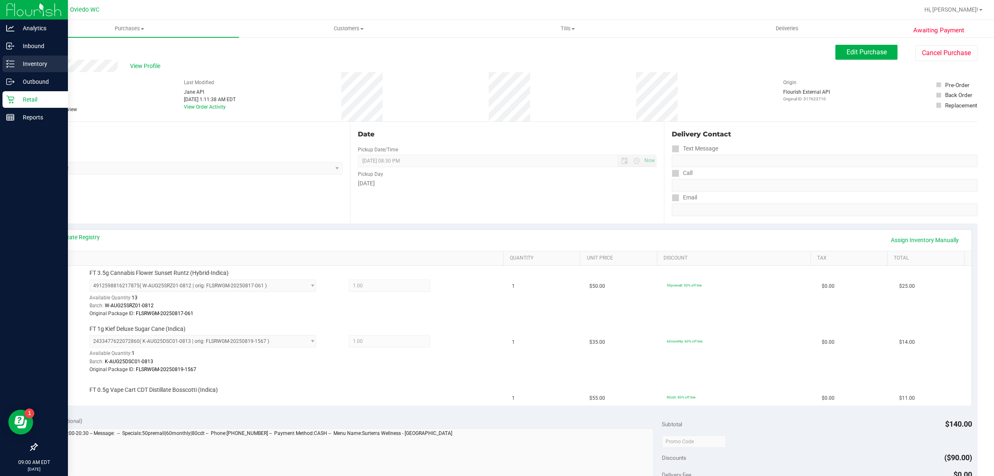
click at [28, 68] on p "Inventory" at bounding box center [40, 64] width 50 height 10
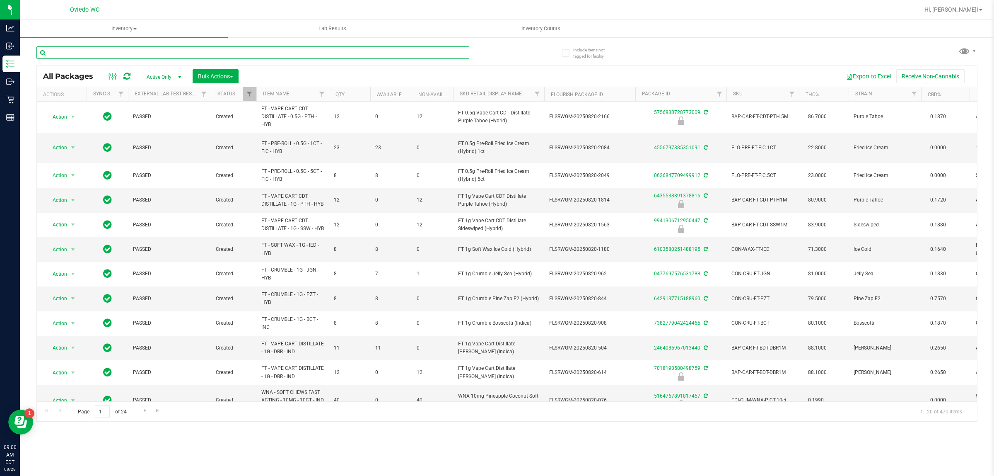
click at [179, 47] on input "text" at bounding box center [252, 52] width 433 height 12
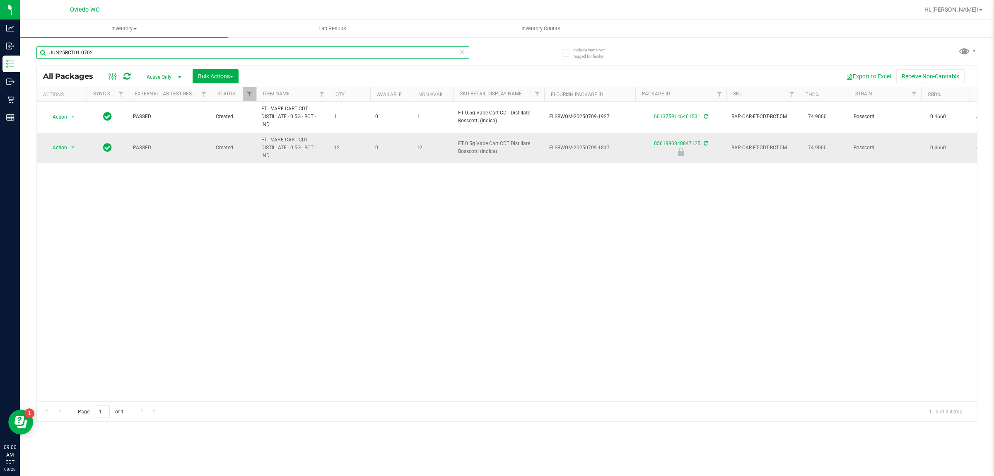
type input "JUN25BCT01-0702"
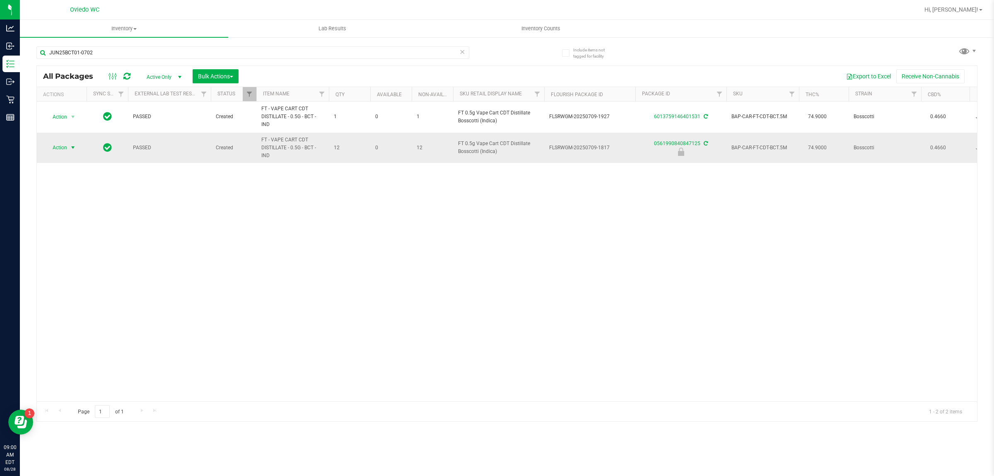
click at [56, 145] on span "Action" at bounding box center [56, 148] width 22 height 12
click at [73, 240] on li "Unlock package" at bounding box center [72, 246] width 53 height 12
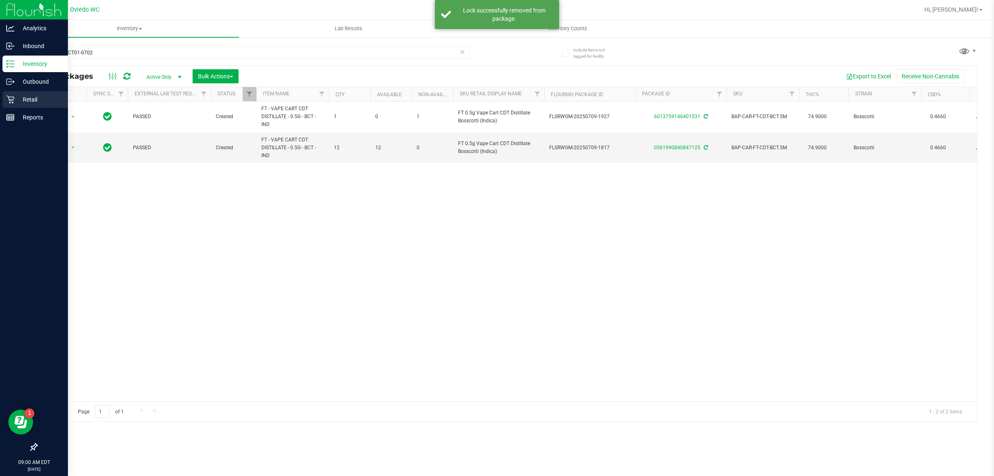
click at [15, 99] on p "Retail" at bounding box center [40, 99] width 50 height 10
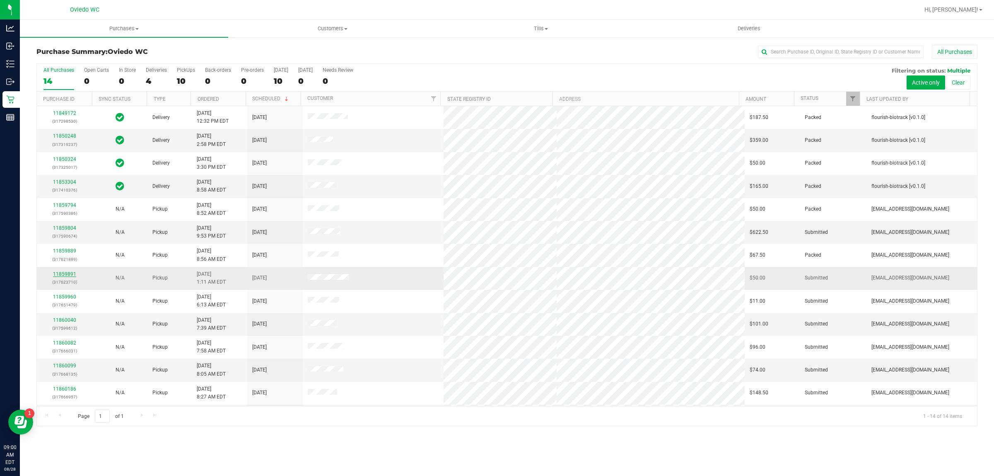
click at [71, 276] on link "11859891" at bounding box center [64, 274] width 23 height 6
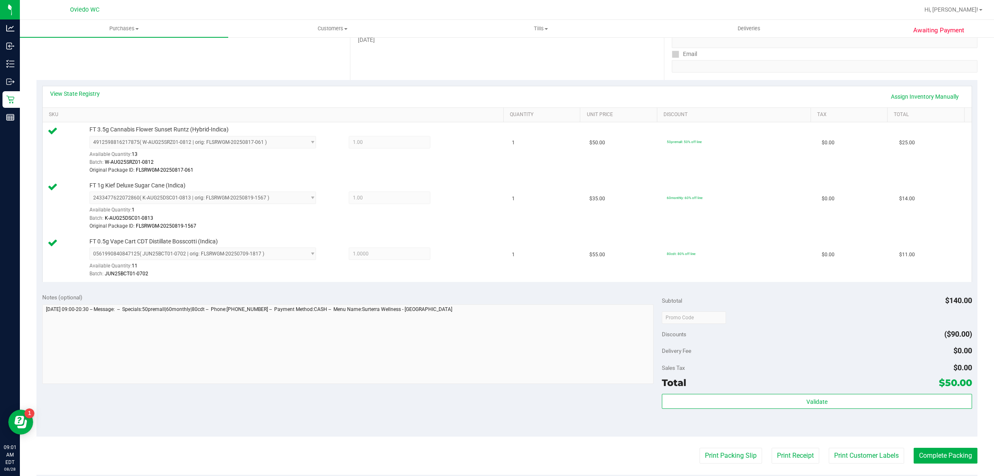
scroll to position [259, 0]
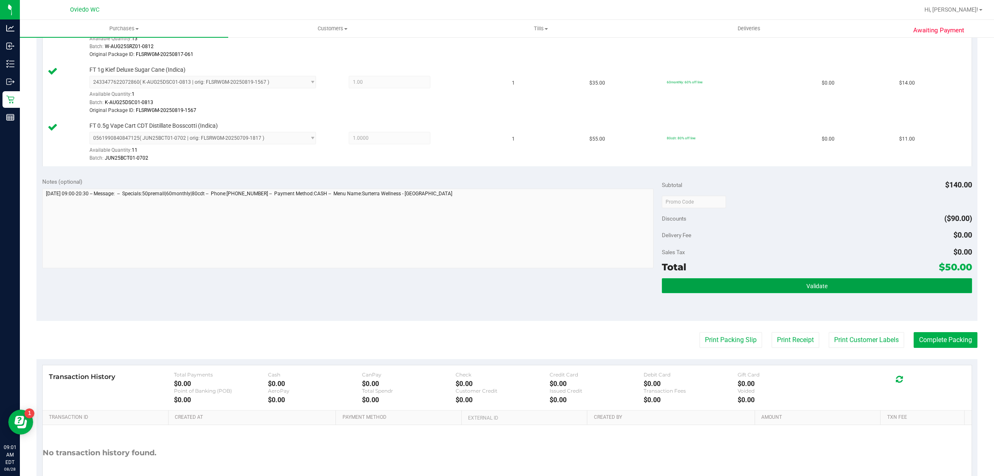
click at [885, 282] on button "Validate" at bounding box center [817, 285] width 310 height 15
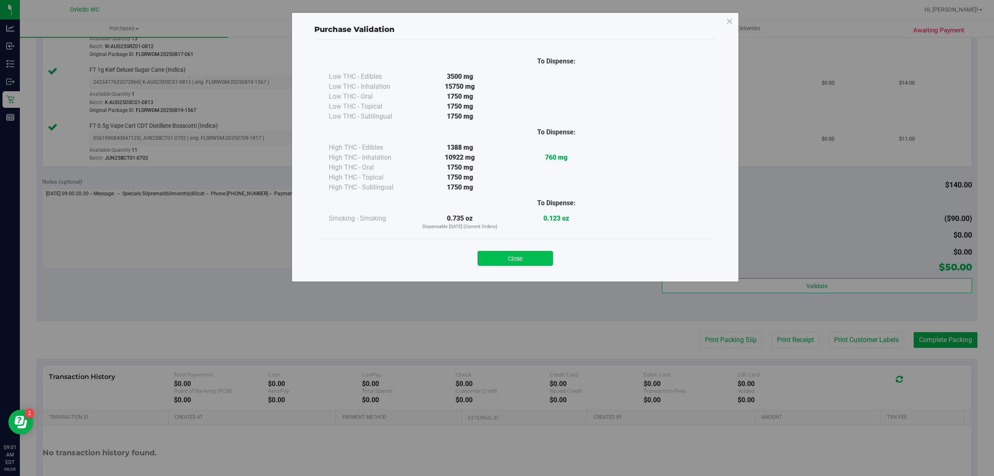
click at [512, 254] on button "Close" at bounding box center [515, 258] width 75 height 15
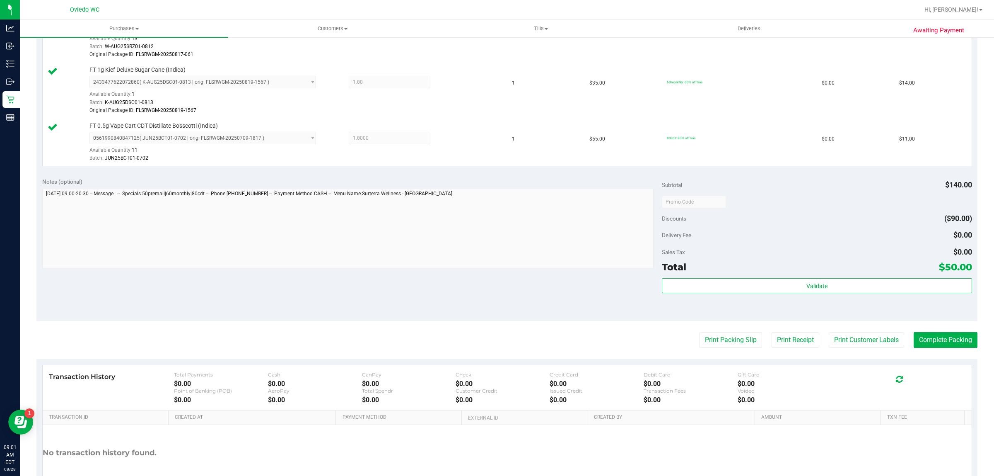
click at [954, 332] on purchase-details "Back Edit Purchase Cancel Purchase View Profile # 11859891 BioTrack ID: - Submi…" at bounding box center [506, 150] width 941 height 728
click at [951, 336] on button "Complete Packing" at bounding box center [946, 340] width 64 height 16
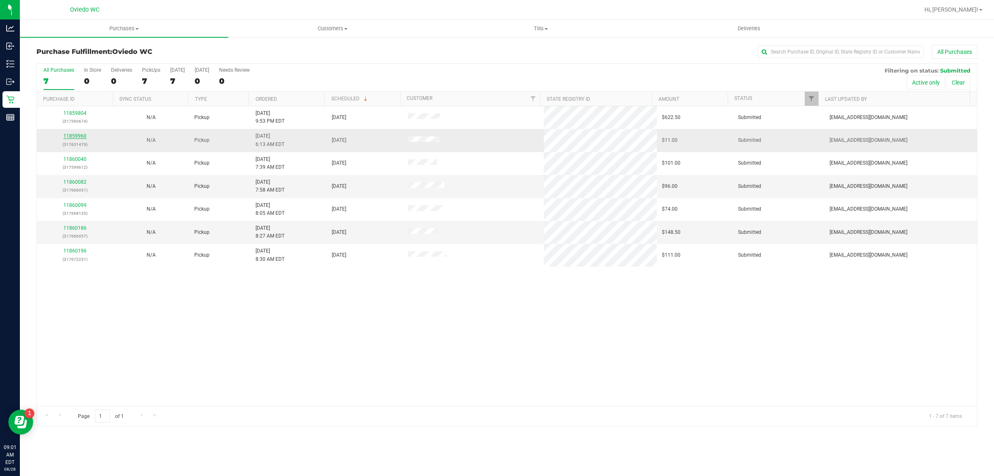
click at [69, 136] on link "11859960" at bounding box center [74, 136] width 23 height 6
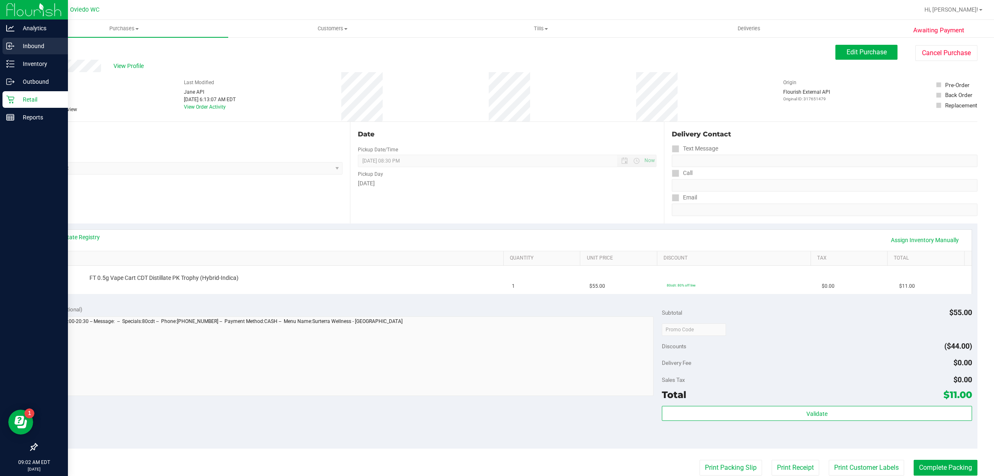
click at [25, 45] on p "Inbound" at bounding box center [40, 46] width 50 height 10
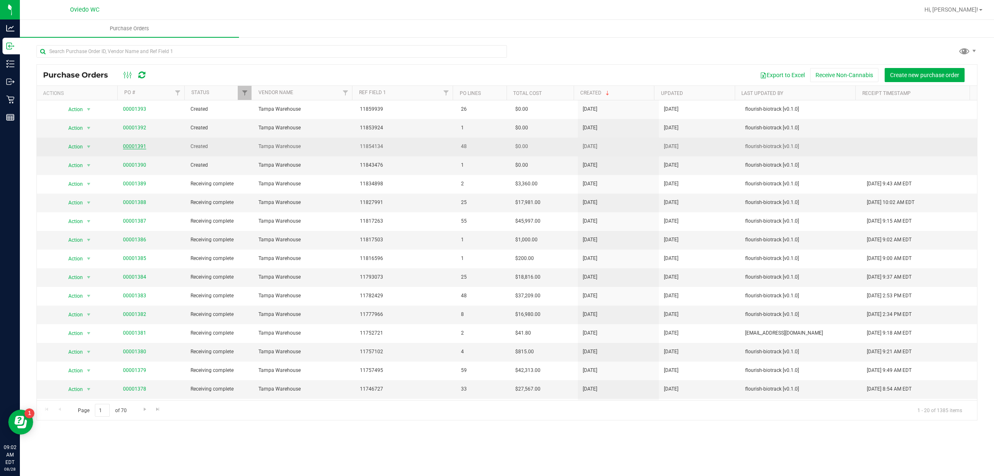
click at [131, 146] on link "00001391" at bounding box center [134, 146] width 23 height 6
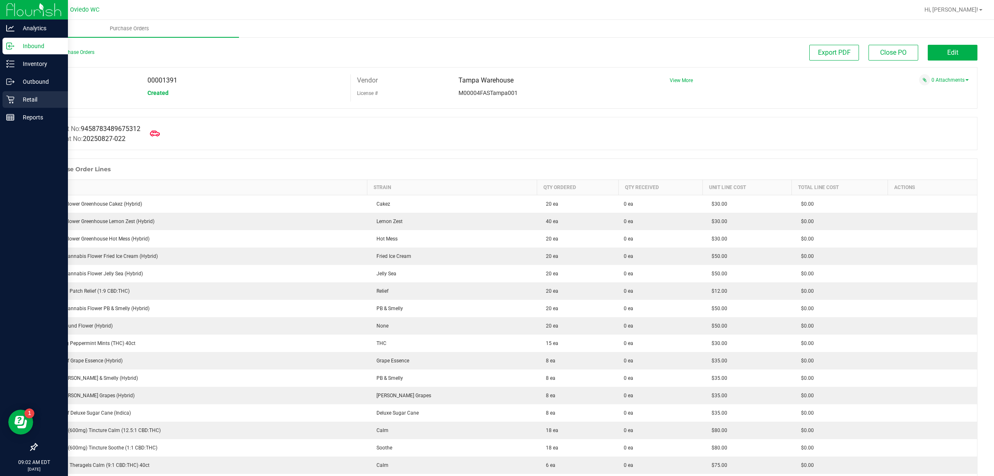
click at [21, 98] on p "Retail" at bounding box center [40, 99] width 50 height 10
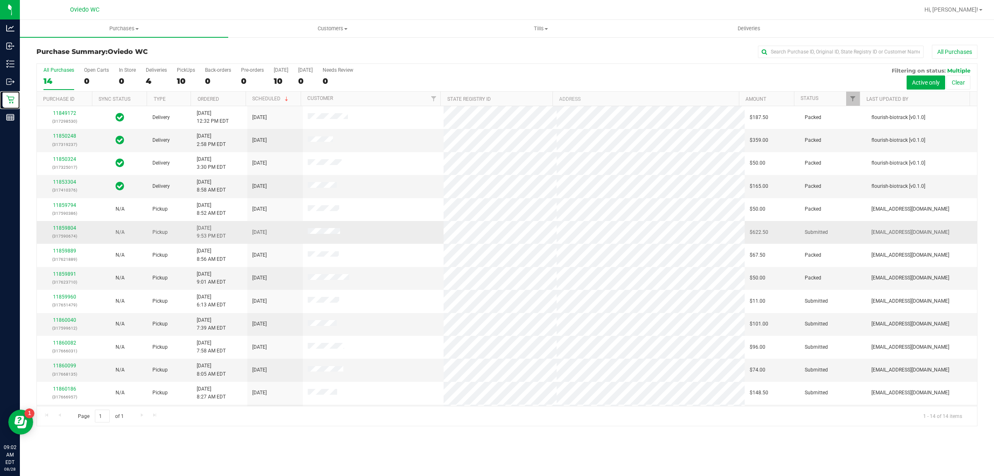
scroll to position [22, 0]
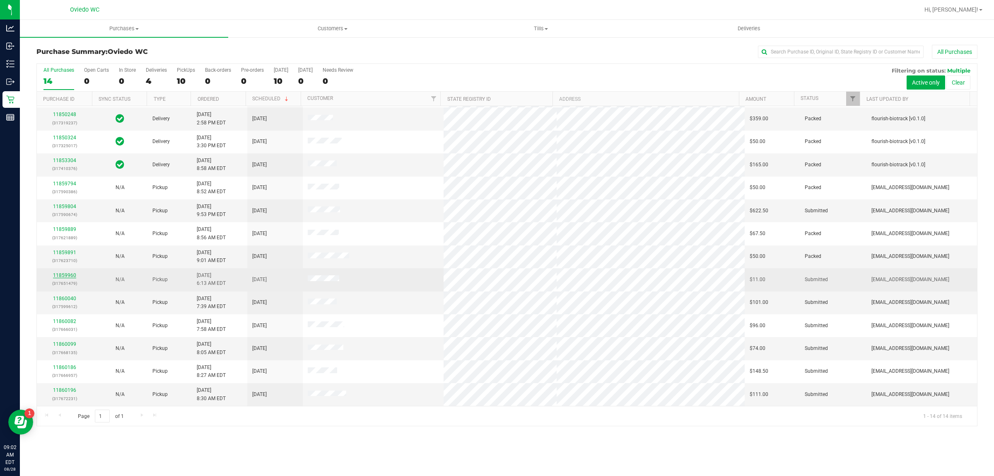
click at [62, 276] on link "11859960" at bounding box center [64, 275] width 23 height 6
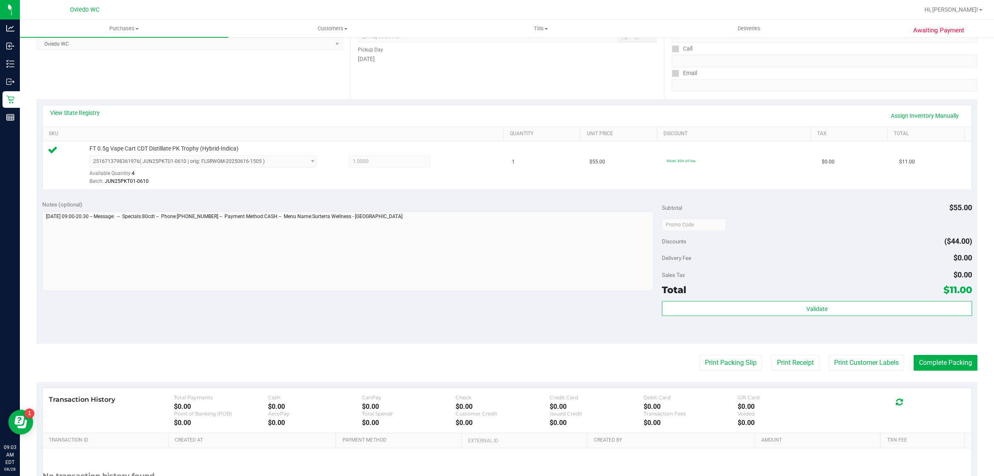
scroll to position [201, 0]
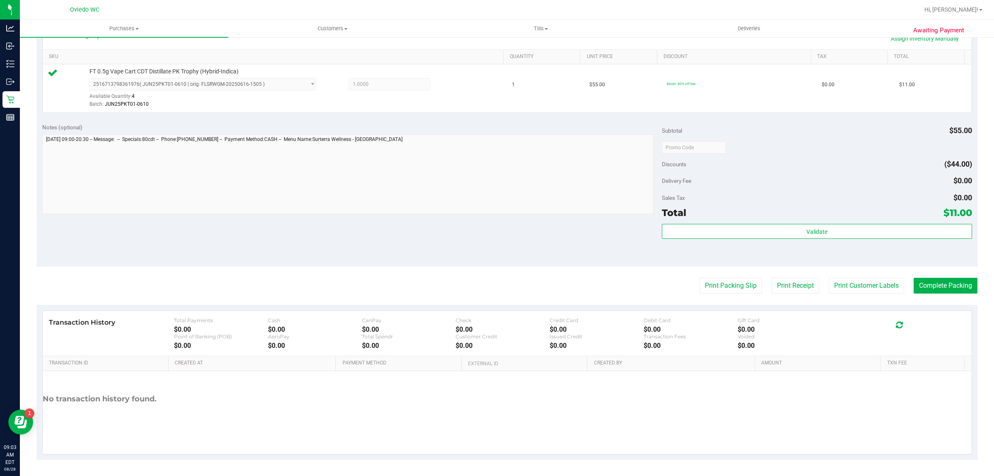
click at [841, 239] on div "Validate" at bounding box center [817, 232] width 310 height 16
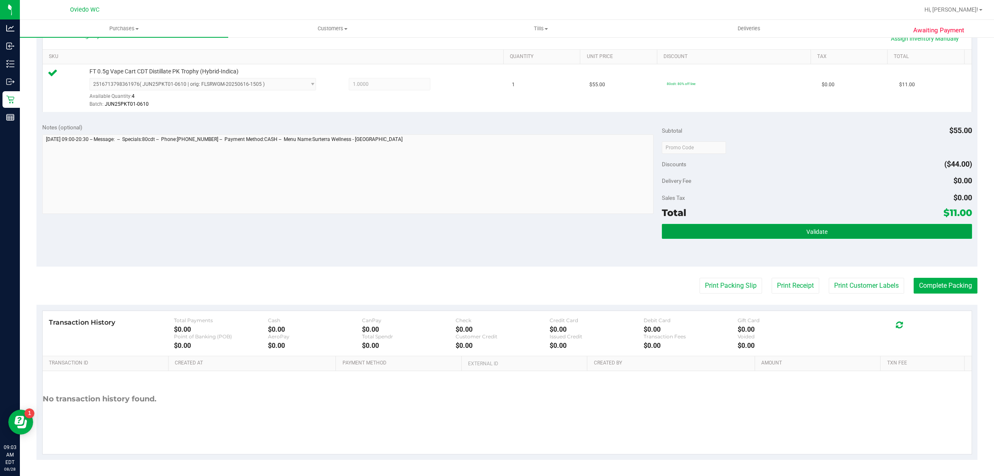
click at [841, 234] on button "Validate" at bounding box center [817, 231] width 310 height 15
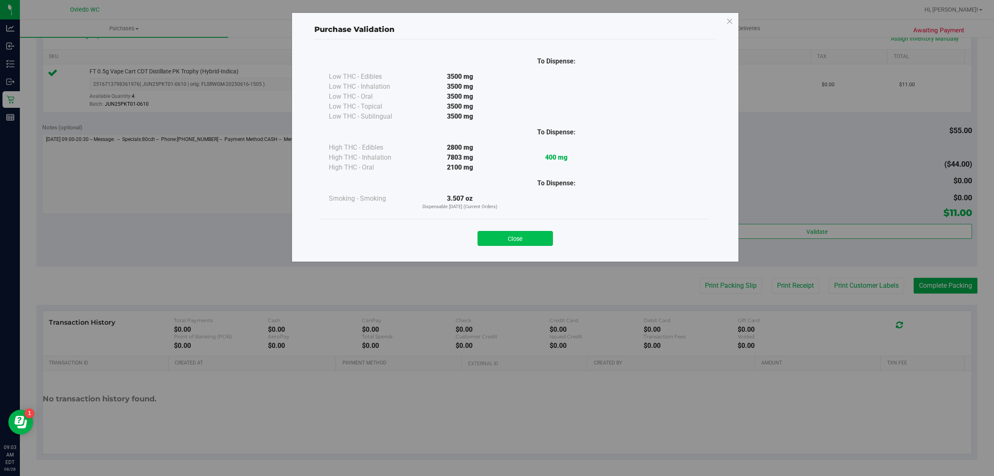
click at [517, 243] on button "Close" at bounding box center [515, 238] width 75 height 15
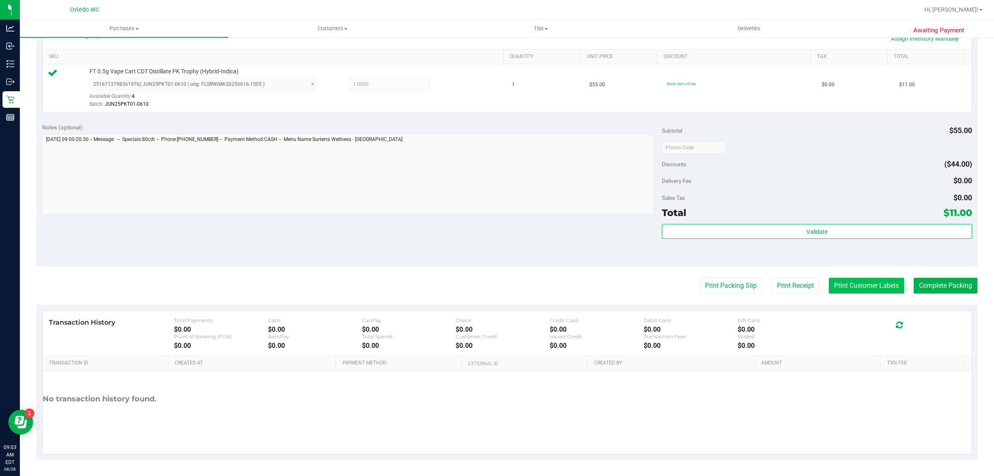
click at [862, 286] on button "Print Customer Labels" at bounding box center [866, 286] width 75 height 16
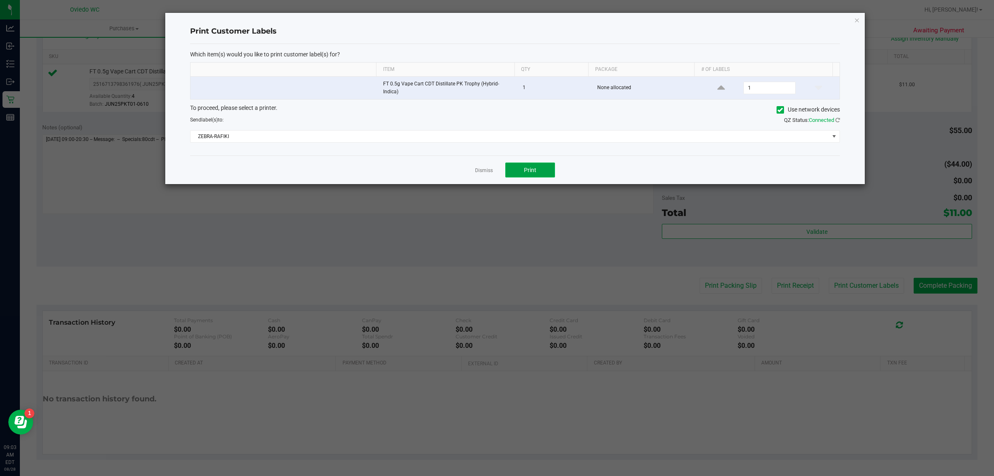
click at [551, 175] on button "Print" at bounding box center [530, 169] width 50 height 15
click at [481, 170] on link "Dismiss" at bounding box center [484, 170] width 18 height 7
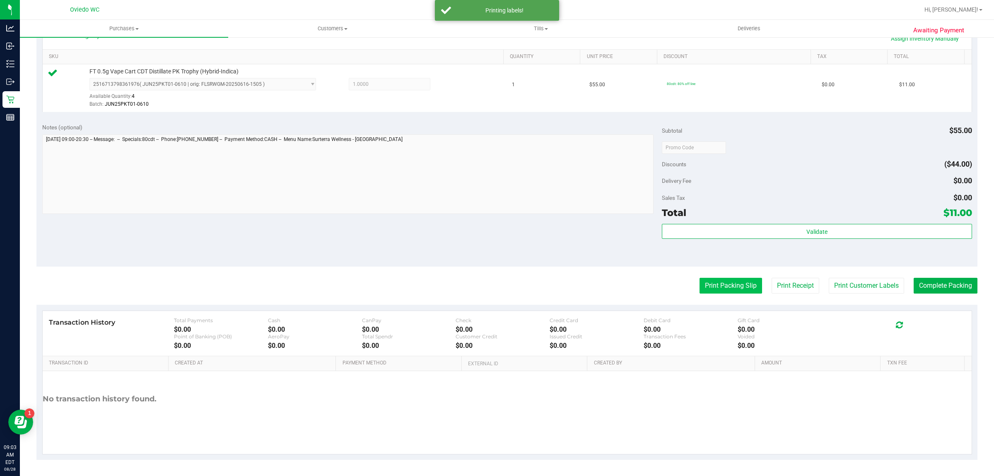
click at [732, 288] on button "Print Packing Slip" at bounding box center [731, 286] width 63 height 16
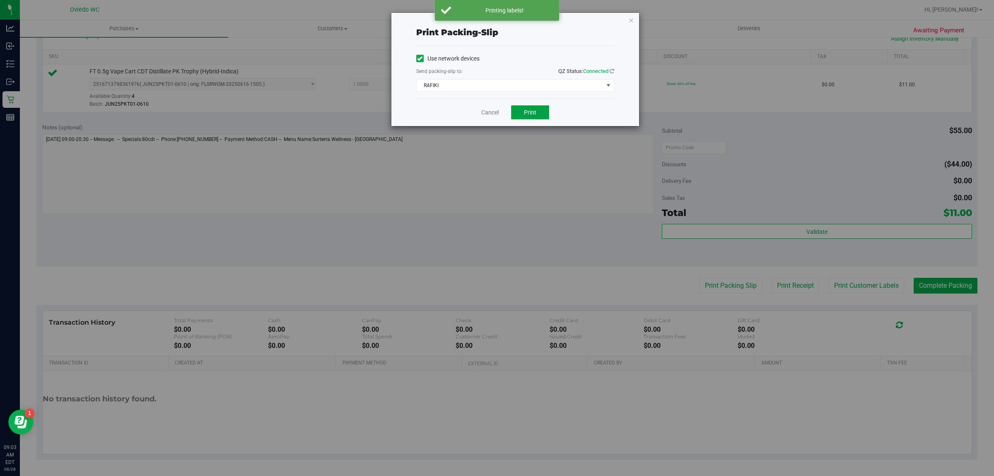
click at [541, 107] on button "Print" at bounding box center [530, 112] width 38 height 14
click at [489, 115] on link "Cancel" at bounding box center [489, 112] width 17 height 9
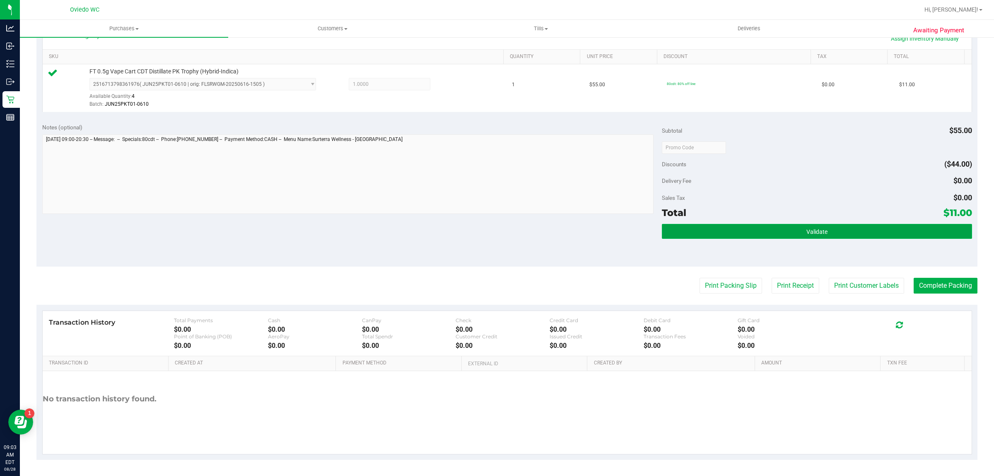
click at [757, 230] on button "Validate" at bounding box center [817, 231] width 310 height 15
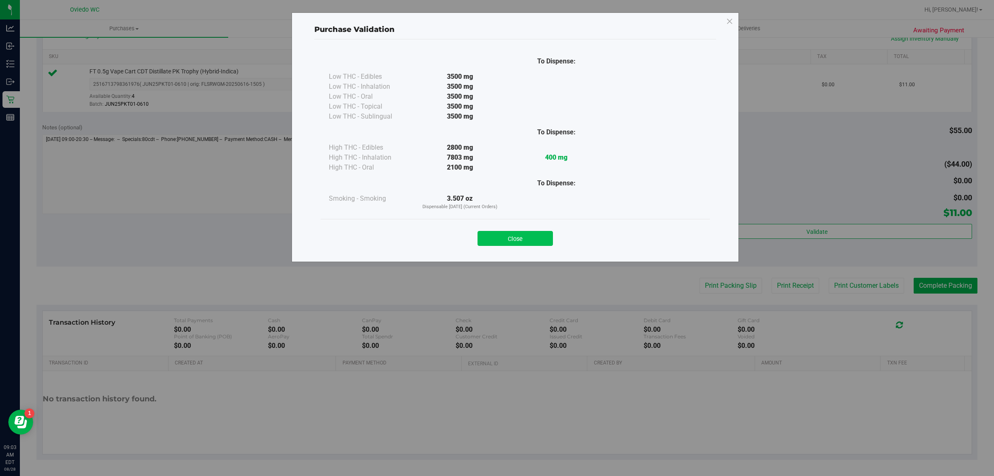
click at [510, 231] on button "Close" at bounding box center [515, 238] width 75 height 15
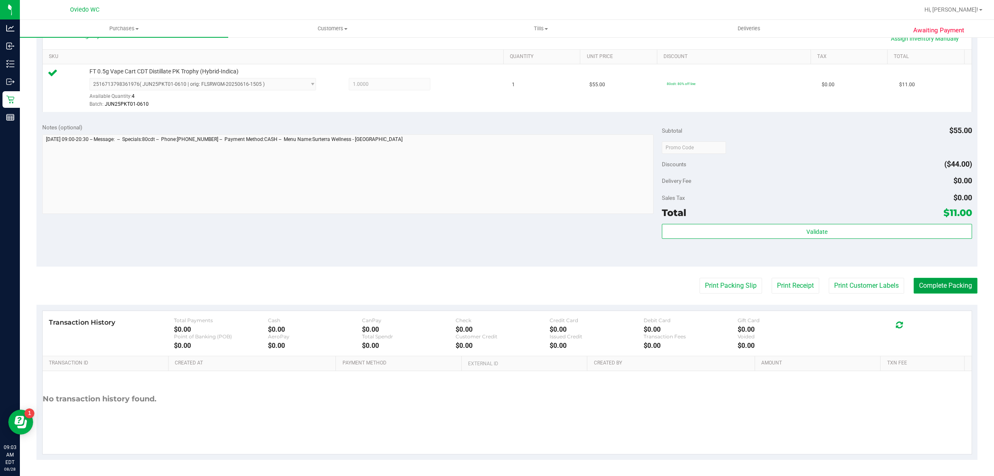
click at [929, 290] on button "Complete Packing" at bounding box center [946, 286] width 64 height 16
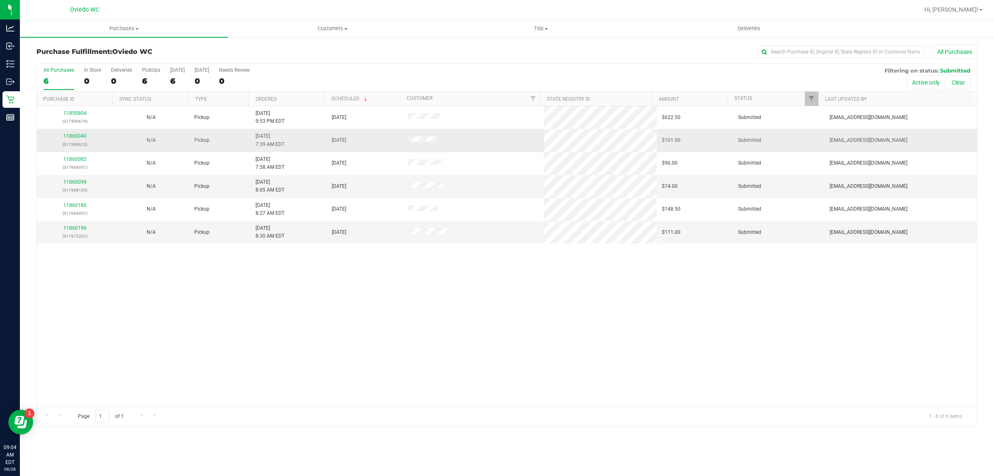
click at [75, 132] on td "11860040 (317599612)" at bounding box center [75, 140] width 76 height 23
click at [78, 138] on link "11860040" at bounding box center [74, 136] width 23 height 6
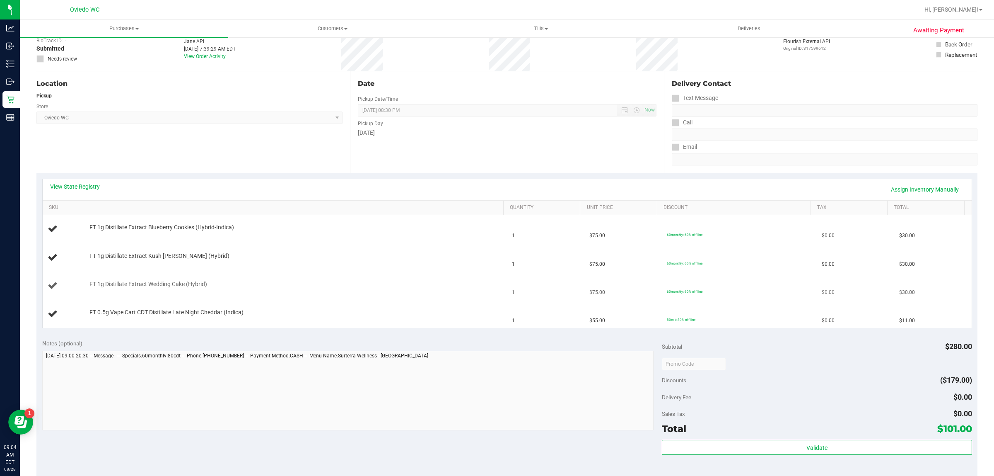
scroll to position [207, 0]
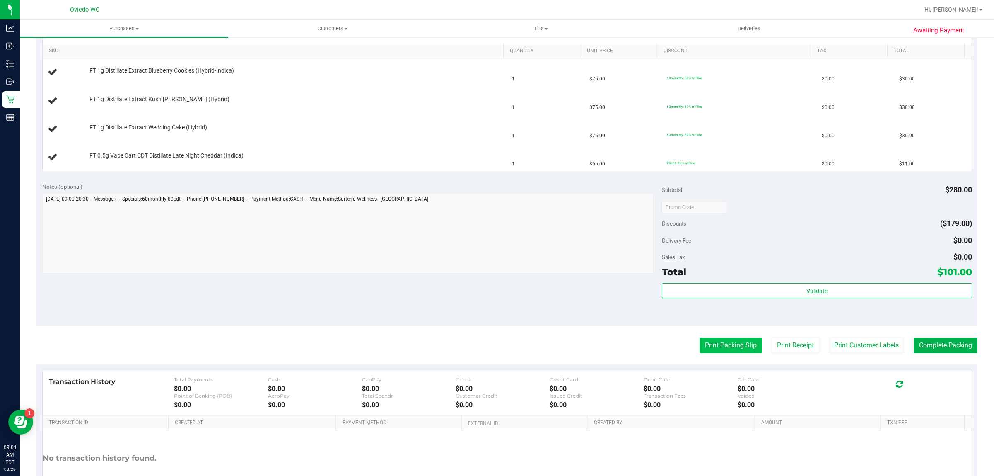
click at [708, 344] on button "Print Packing Slip" at bounding box center [731, 345] width 63 height 16
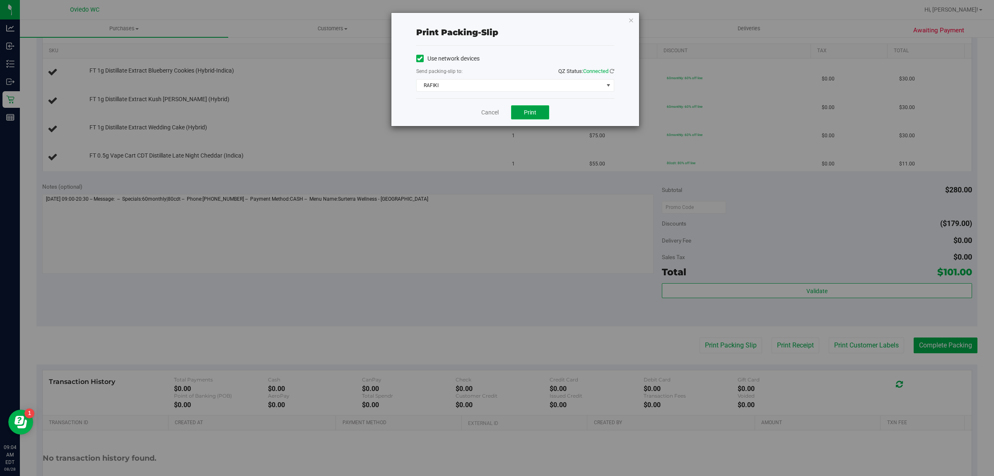
click at [530, 108] on button "Print" at bounding box center [530, 112] width 38 height 14
click at [487, 111] on link "Cancel" at bounding box center [489, 112] width 17 height 9
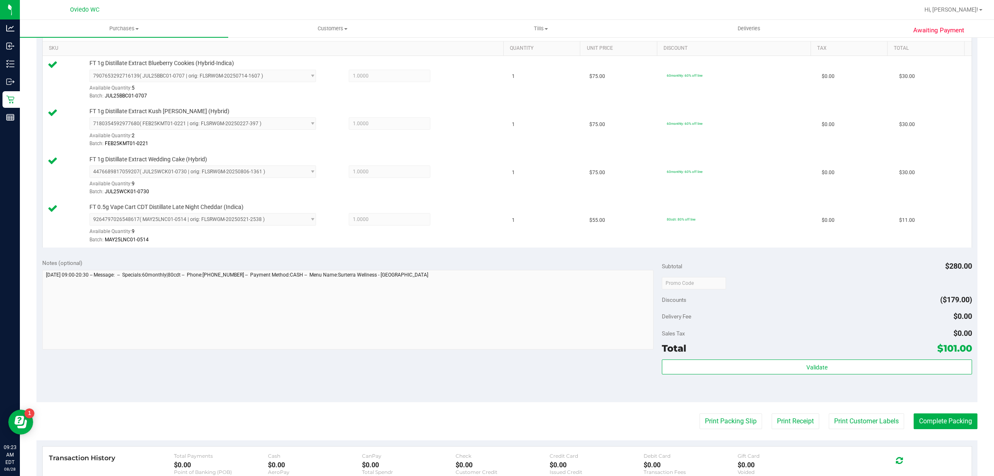
scroll to position [259, 0]
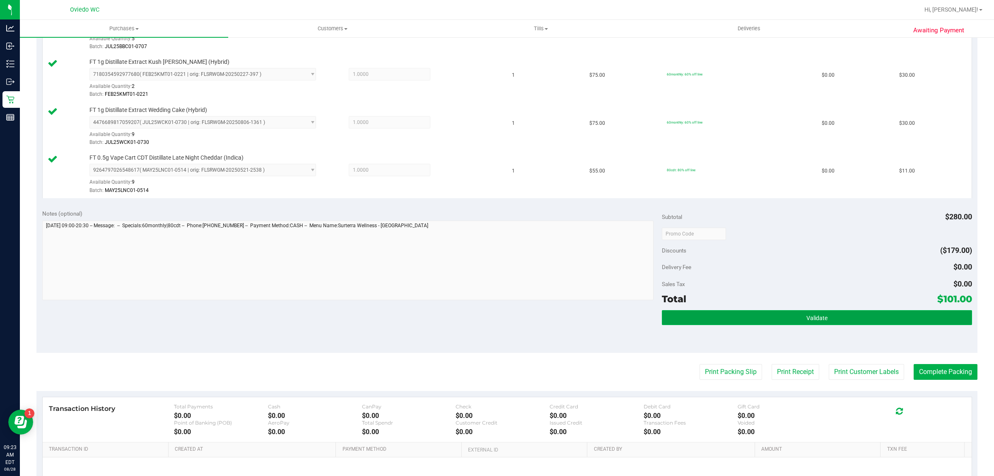
click at [817, 323] on button "Validate" at bounding box center [817, 317] width 310 height 15
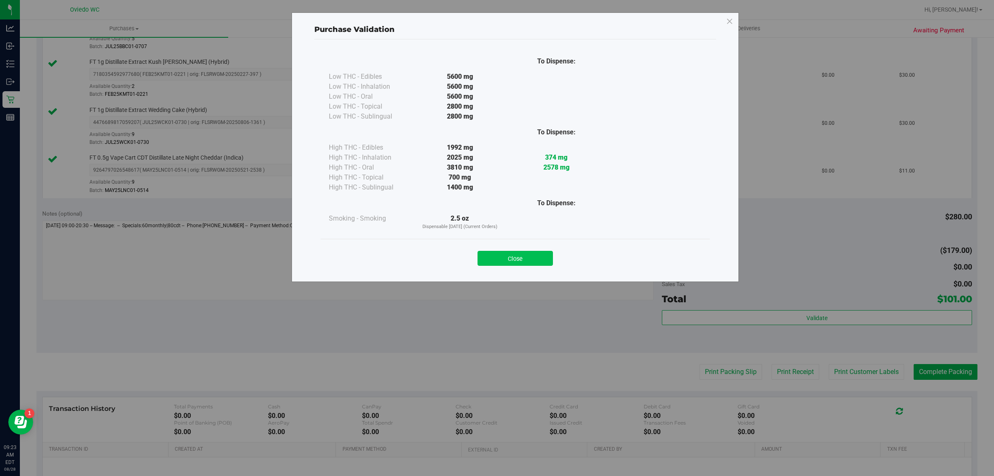
click at [486, 260] on button "Close" at bounding box center [515, 258] width 75 height 15
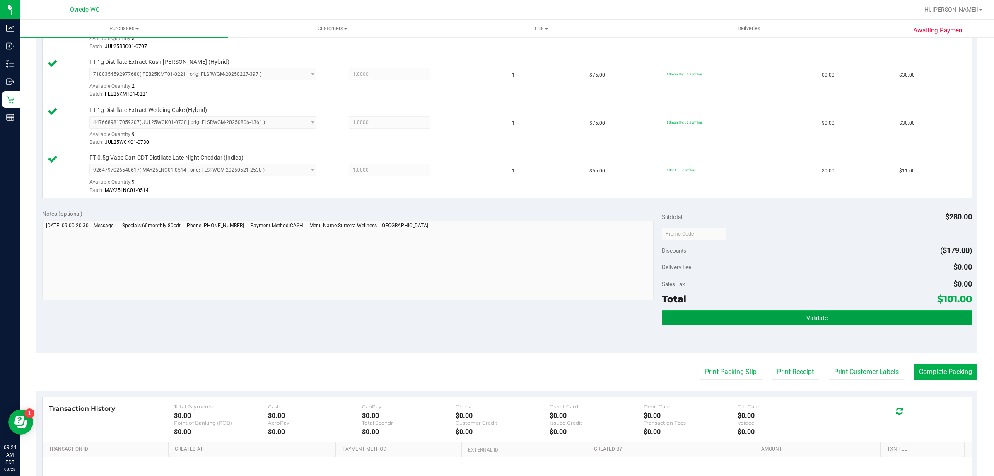
click at [808, 321] on span "Validate" at bounding box center [817, 317] width 21 height 7
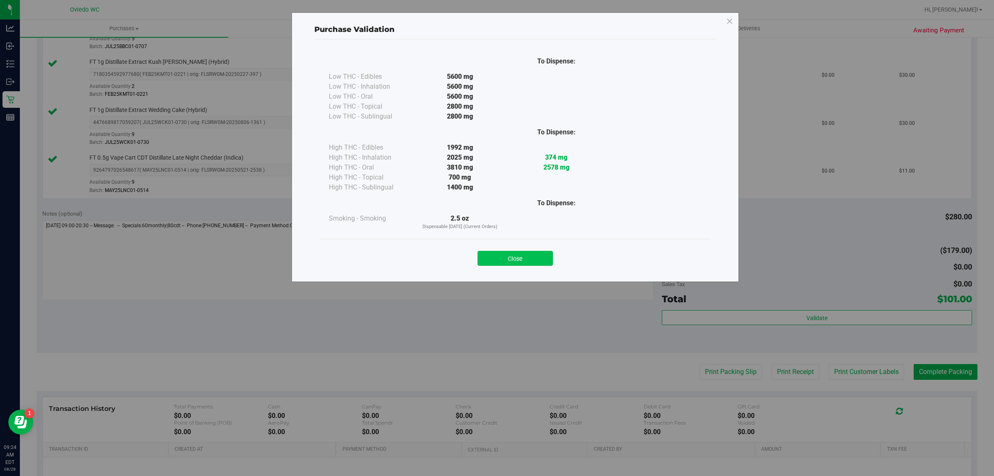
click at [544, 254] on button "Close" at bounding box center [515, 258] width 75 height 15
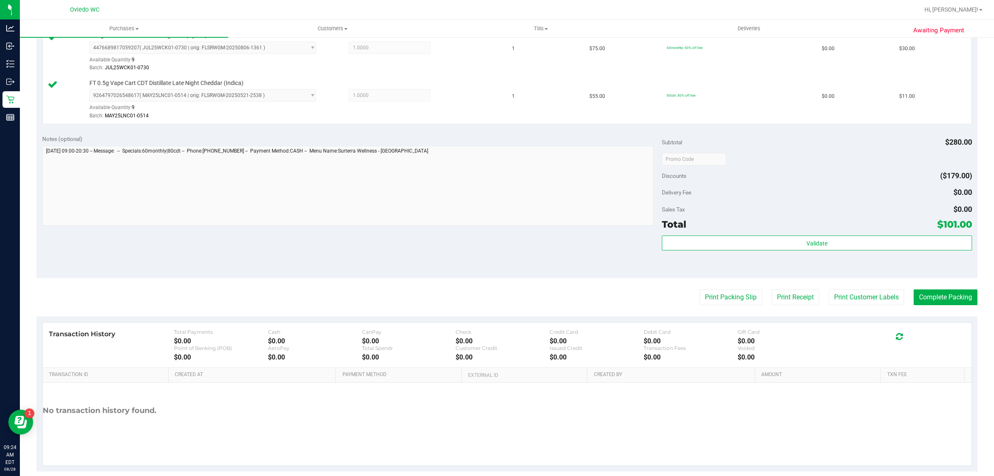
scroll to position [346, 0]
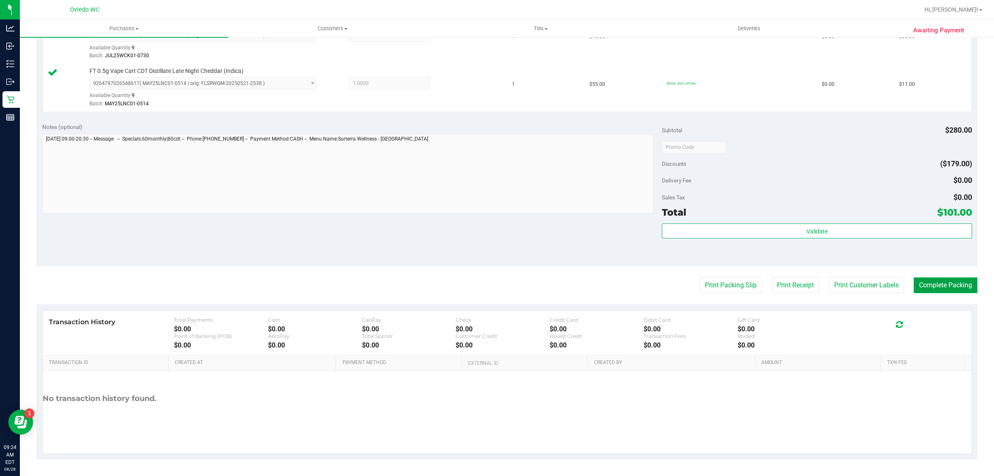
click at [927, 290] on button "Complete Packing" at bounding box center [946, 285] width 64 height 16
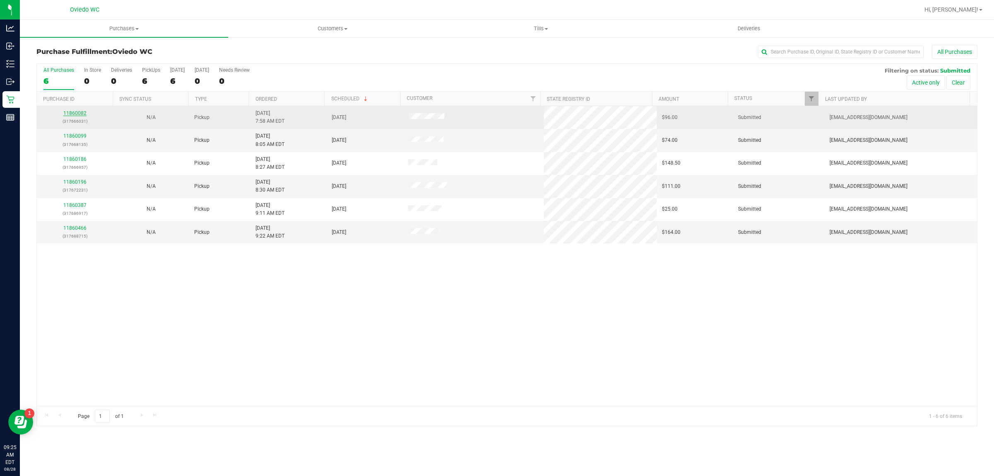
drag, startPoint x: 79, startPoint y: 110, endPoint x: 80, endPoint y: 116, distance: 6.3
click at [79, 110] on div "11860082 (317666031)" at bounding box center [75, 117] width 66 height 16
click at [82, 122] on div "All Purchases 6 In Store 0 Deliveries 0 PickUps 6 [DATE] 6 [DATE] 0 Needs Revie…" at bounding box center [506, 244] width 941 height 363
click at [79, 112] on link "11860082" at bounding box center [74, 113] width 23 height 6
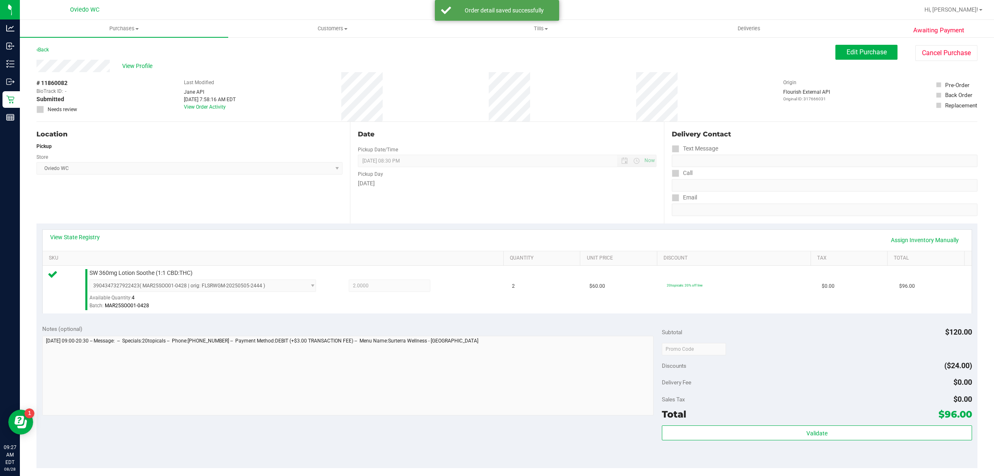
scroll to position [201, 0]
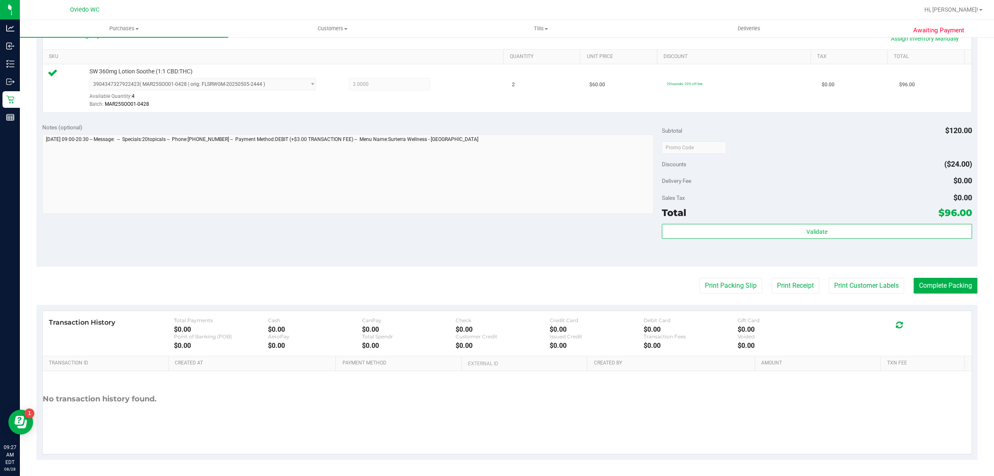
click at [745, 241] on div "Validate" at bounding box center [817, 242] width 310 height 37
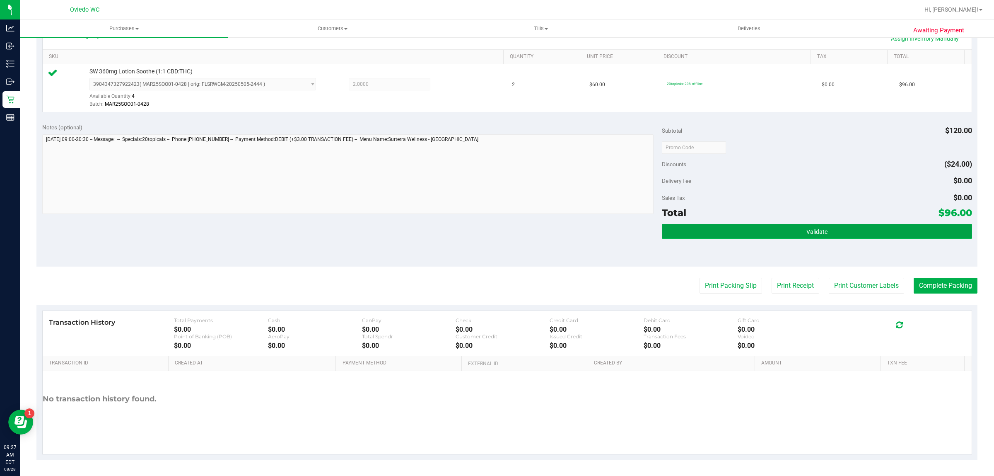
click at [742, 233] on button "Validate" at bounding box center [817, 231] width 310 height 15
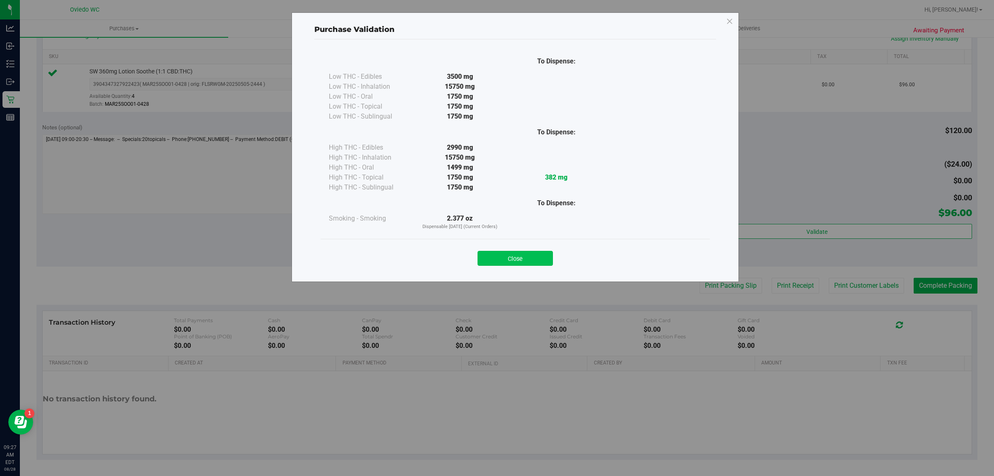
click at [506, 259] on button "Close" at bounding box center [515, 258] width 75 height 15
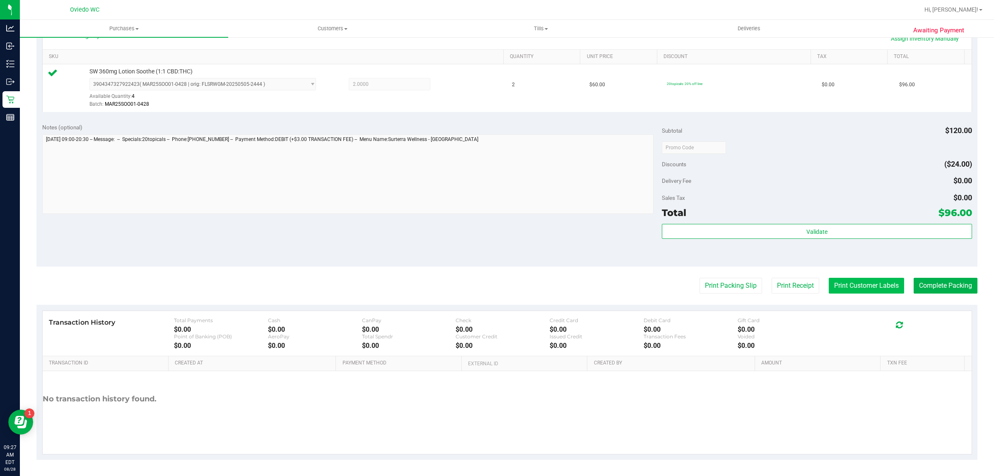
click at [867, 287] on button "Print Customer Labels" at bounding box center [866, 286] width 75 height 16
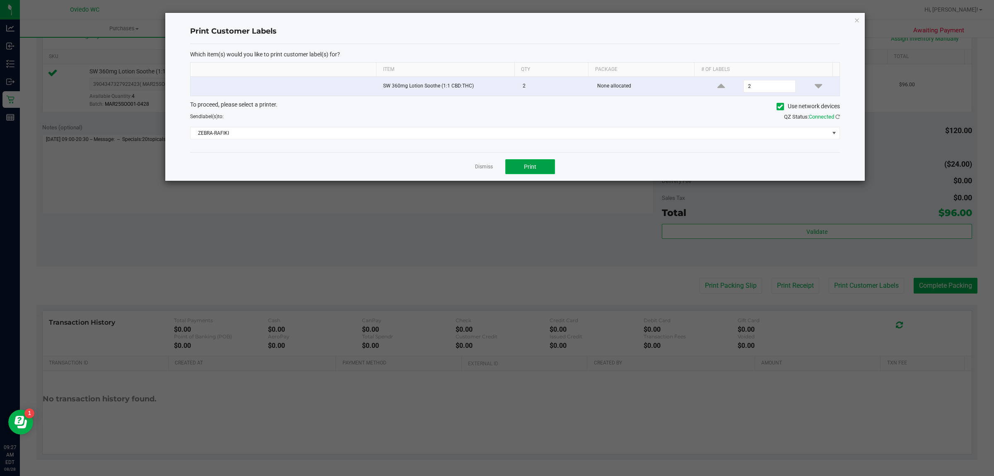
click at [508, 169] on button "Print" at bounding box center [530, 166] width 50 height 15
click at [487, 169] on link "Dismiss" at bounding box center [484, 166] width 18 height 7
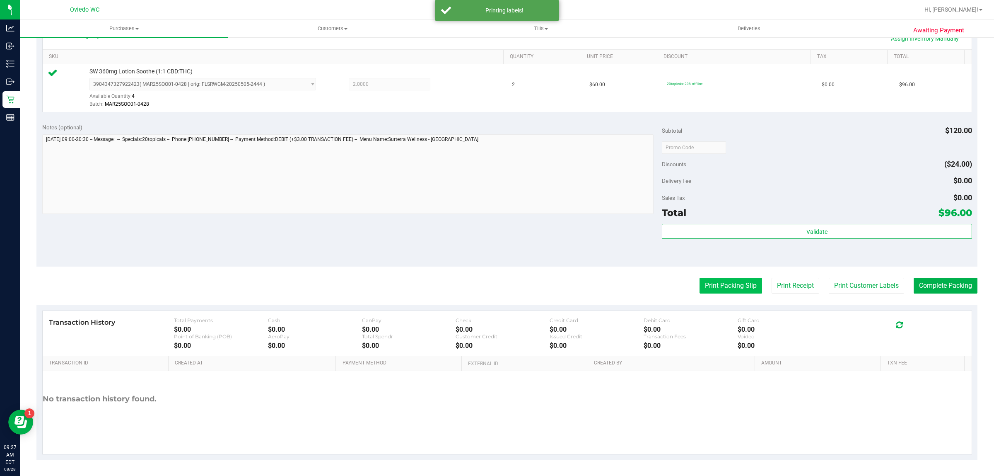
click at [713, 284] on button "Print Packing Slip" at bounding box center [731, 286] width 63 height 16
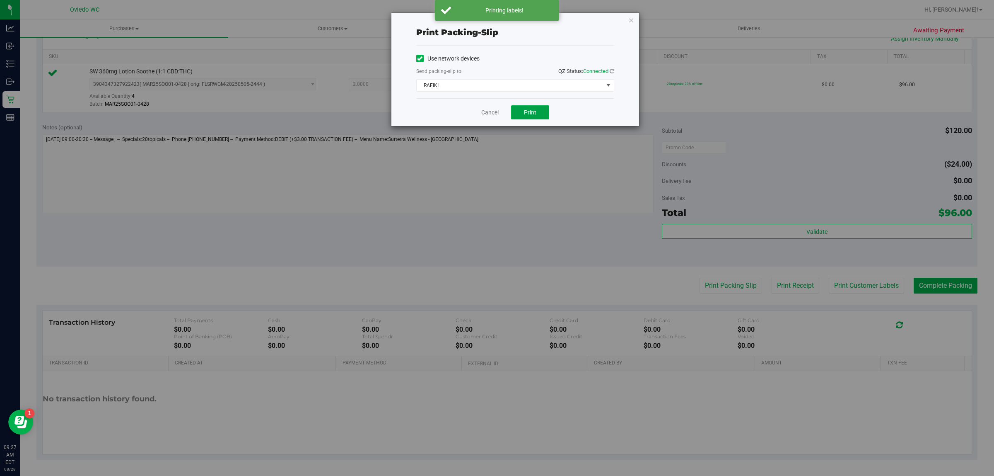
click at [537, 117] on button "Print" at bounding box center [530, 112] width 38 height 14
click at [488, 112] on link "Cancel" at bounding box center [489, 112] width 17 height 9
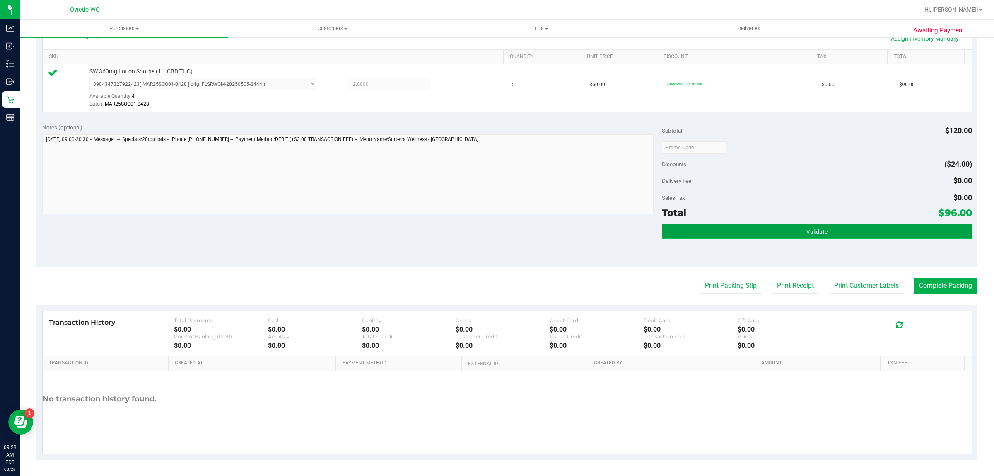
click at [834, 231] on button "Validate" at bounding box center [817, 231] width 310 height 15
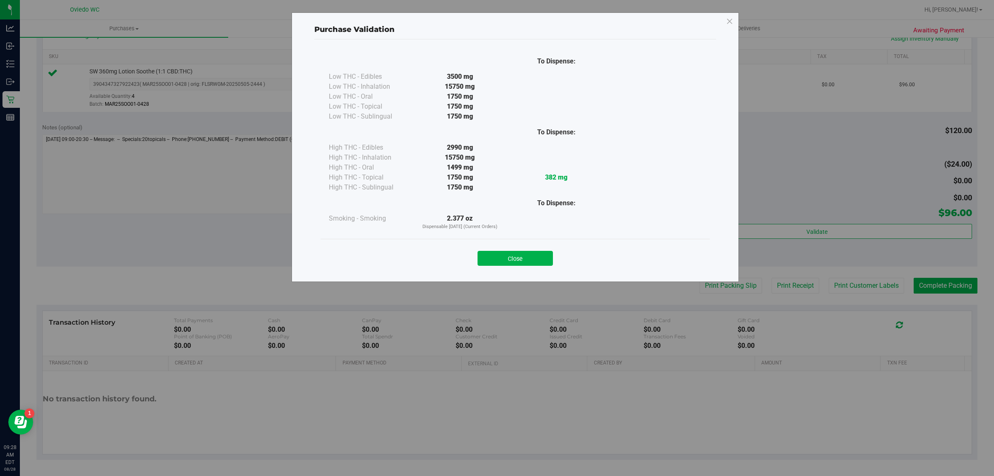
click at [495, 249] on div "Close" at bounding box center [515, 255] width 377 height 21
click at [502, 259] on button "Close" at bounding box center [515, 258] width 75 height 15
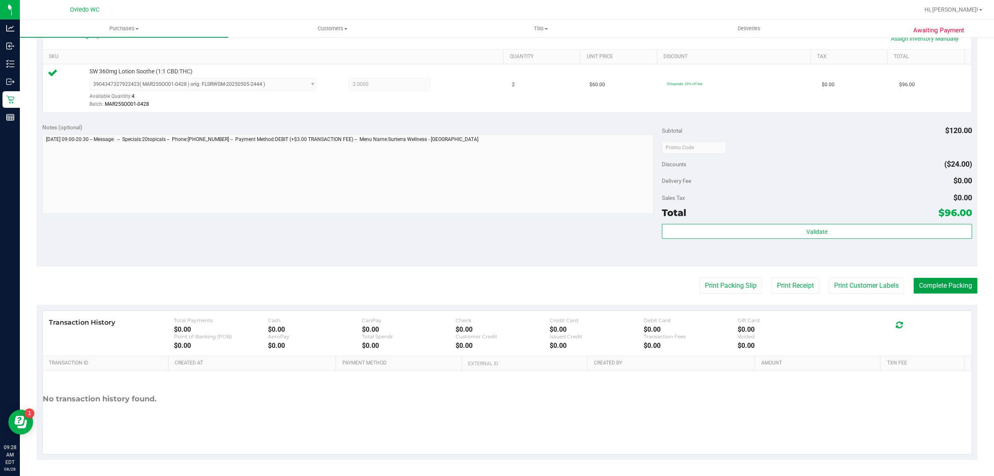
click at [934, 283] on button "Complete Packing" at bounding box center [946, 286] width 64 height 16
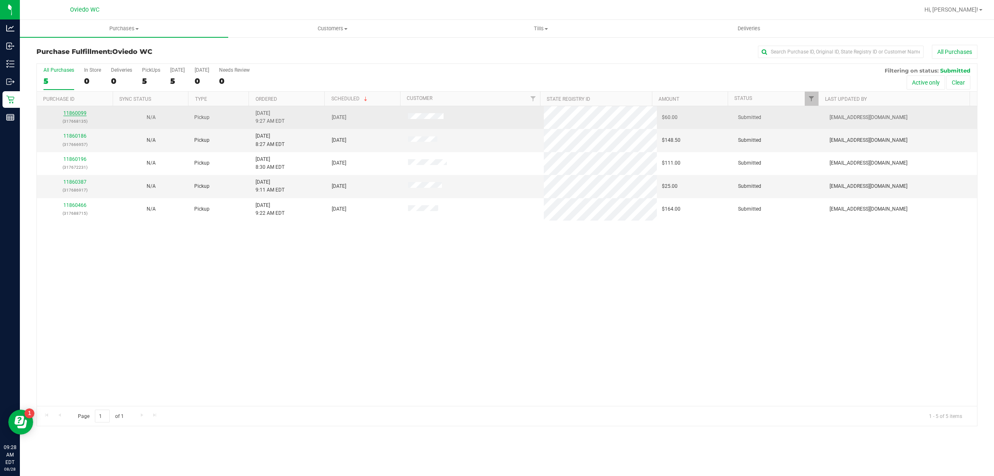
click at [76, 116] on link "11860099" at bounding box center [74, 113] width 23 height 6
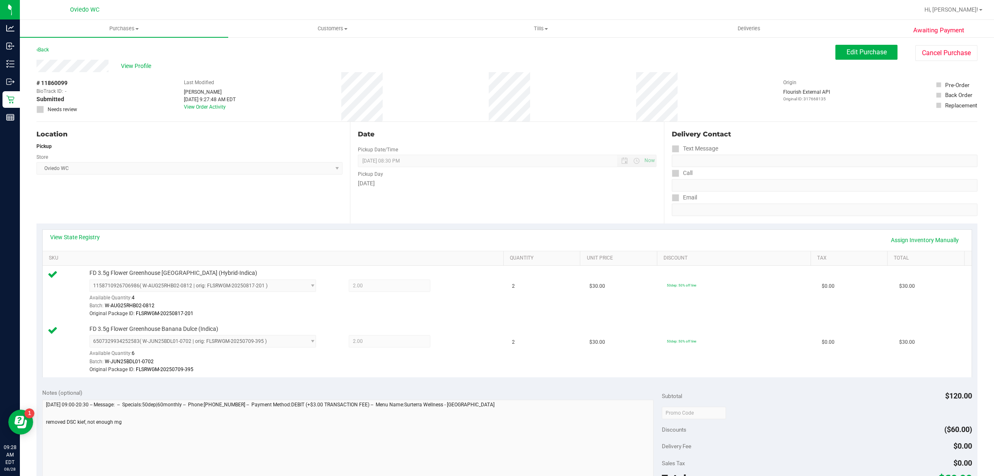
click at [48, 46] on div "Back" at bounding box center [42, 50] width 12 height 10
click at [47, 47] on link "Back" at bounding box center [42, 50] width 12 height 6
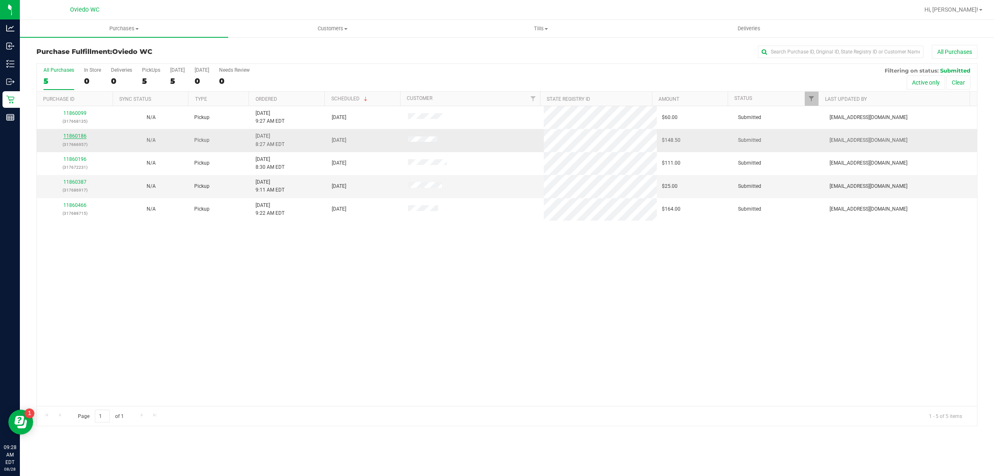
click at [73, 135] on link "11860186" at bounding box center [74, 136] width 23 height 6
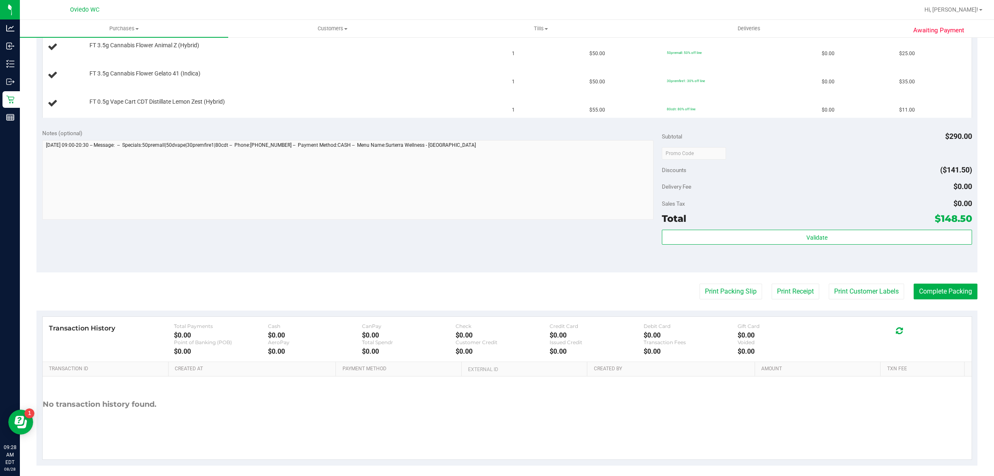
scroll to position [323, 0]
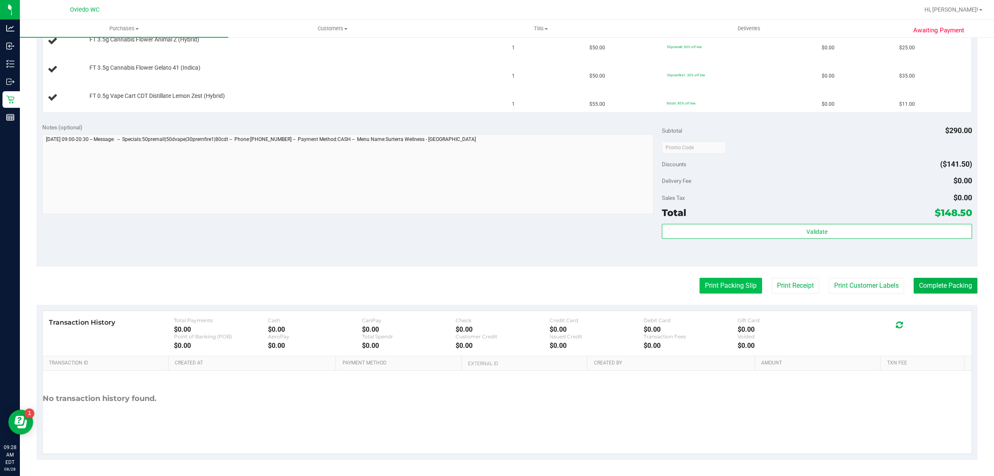
click at [714, 286] on button "Print Packing Slip" at bounding box center [731, 286] width 63 height 16
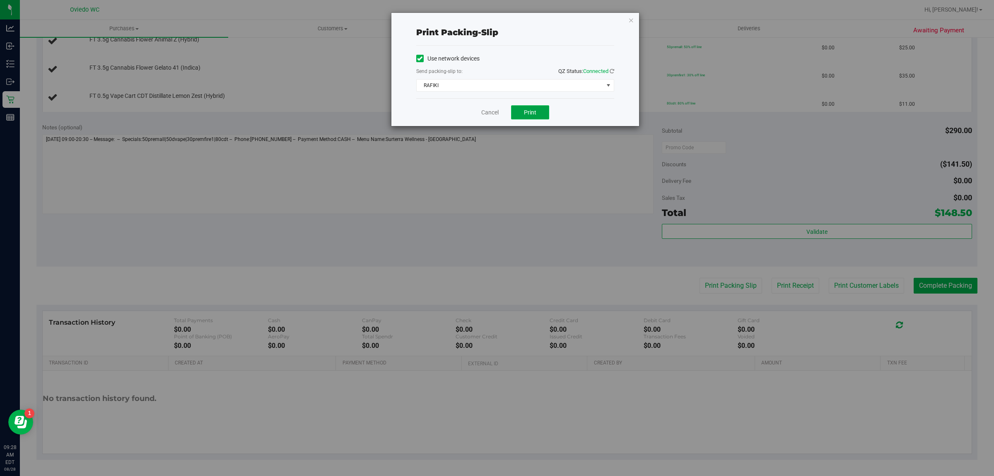
click at [538, 116] on button "Print" at bounding box center [530, 112] width 38 height 14
click at [496, 111] on link "Cancel" at bounding box center [489, 112] width 17 height 9
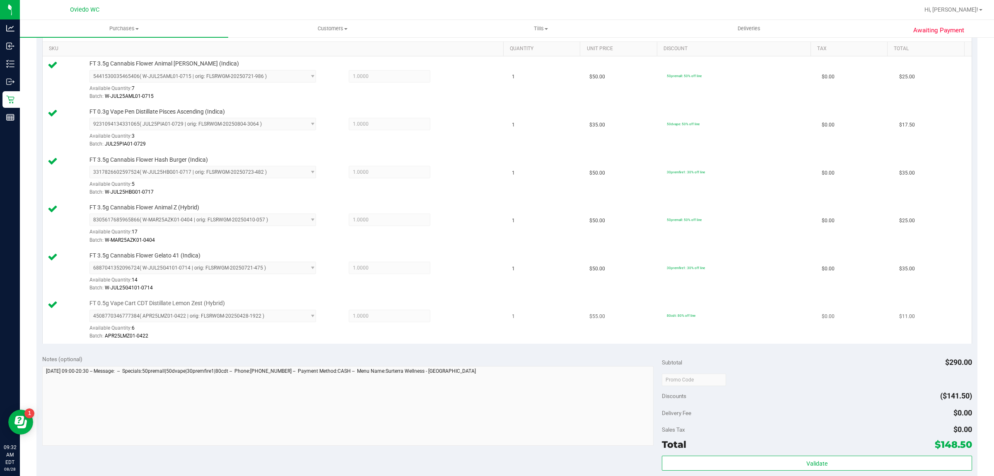
scroll to position [259, 0]
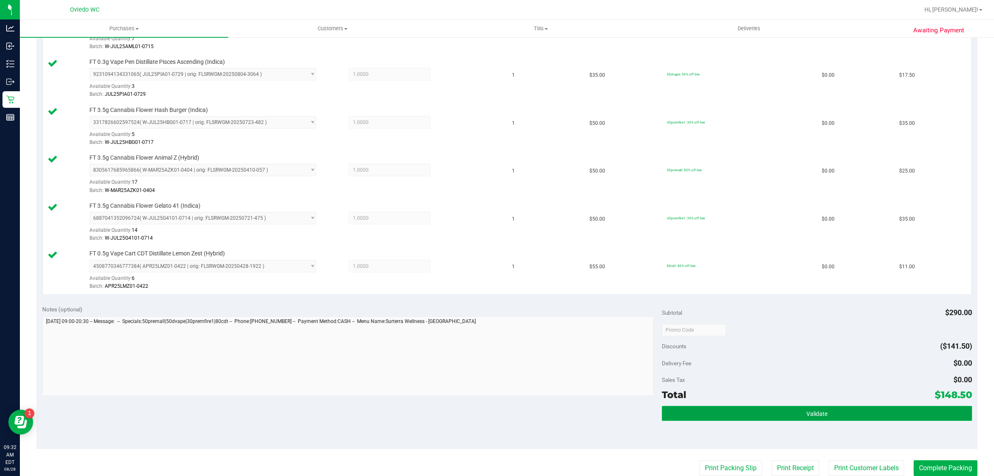
click at [827, 419] on button "Validate" at bounding box center [817, 413] width 310 height 15
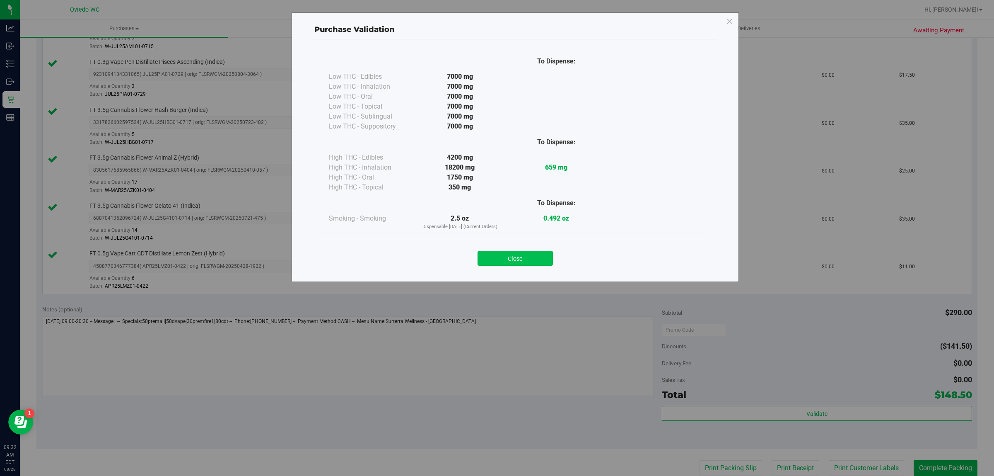
click at [517, 259] on button "Close" at bounding box center [515, 258] width 75 height 15
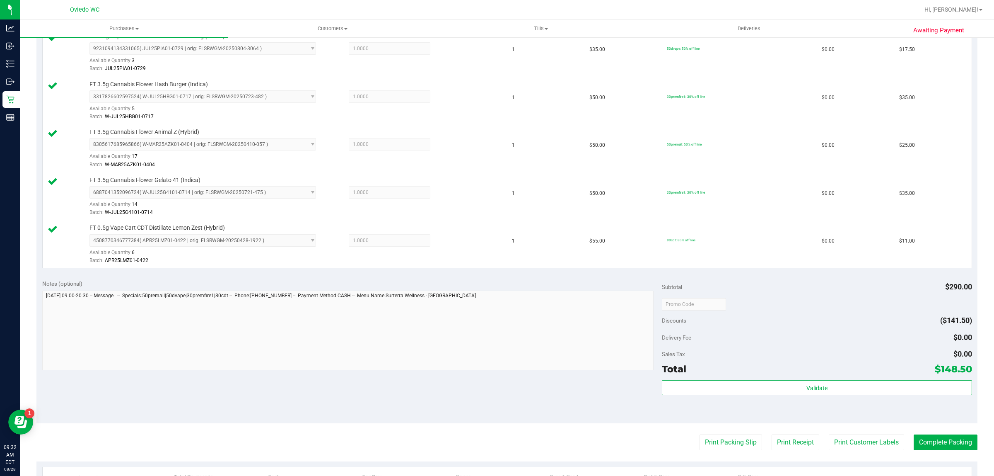
scroll to position [414, 0]
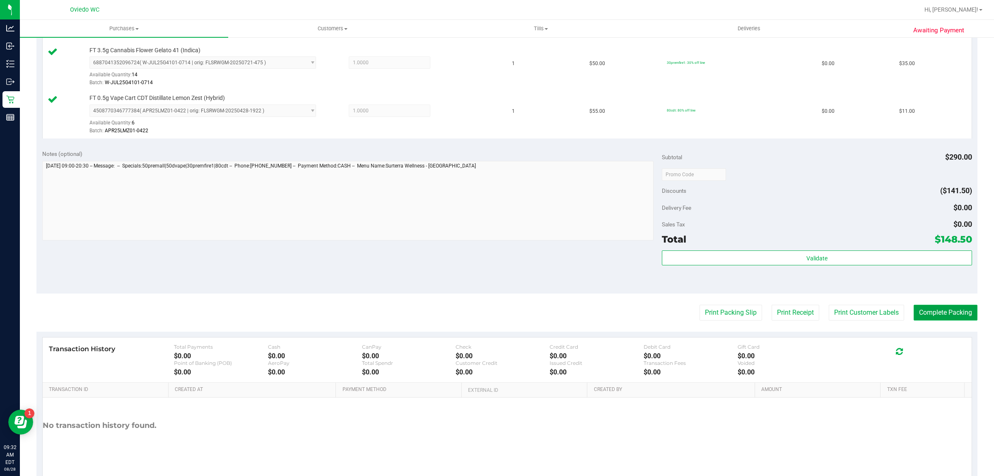
click at [952, 312] on button "Complete Packing" at bounding box center [946, 313] width 64 height 16
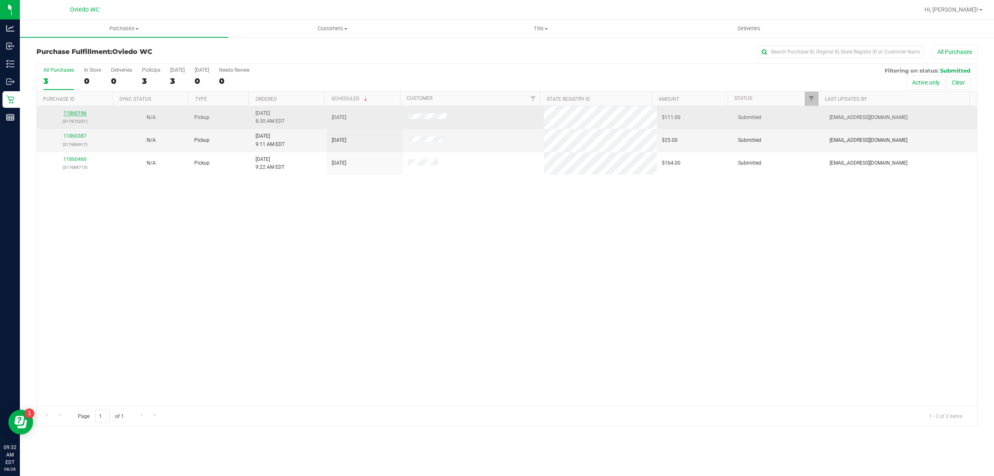
click at [75, 114] on link "11860196" at bounding box center [74, 113] width 23 height 6
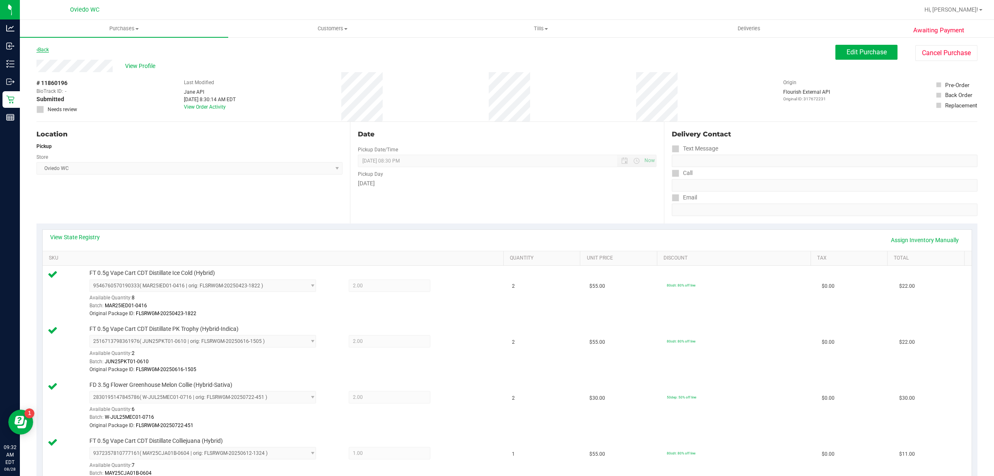
click at [44, 50] on link "Back" at bounding box center [42, 50] width 12 height 6
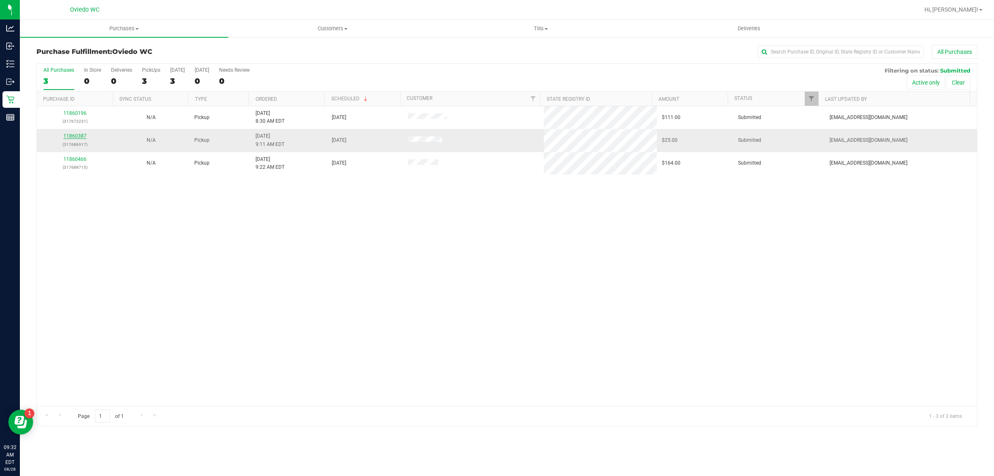
click at [68, 137] on link "11860387" at bounding box center [74, 136] width 23 height 6
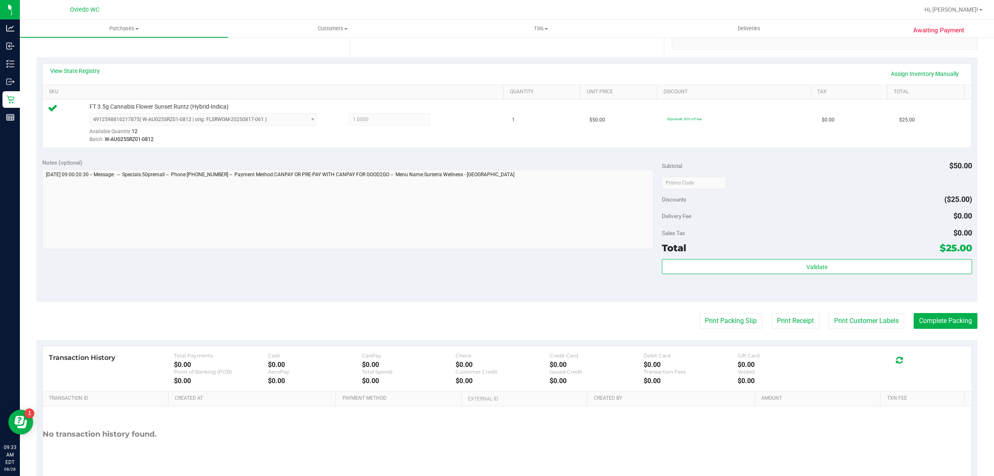
scroll to position [201, 0]
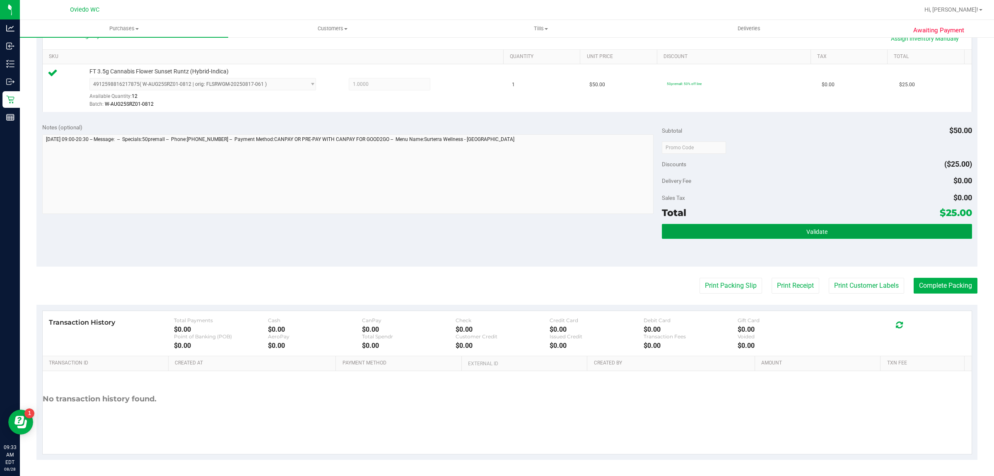
click at [823, 230] on button "Validate" at bounding box center [817, 231] width 310 height 15
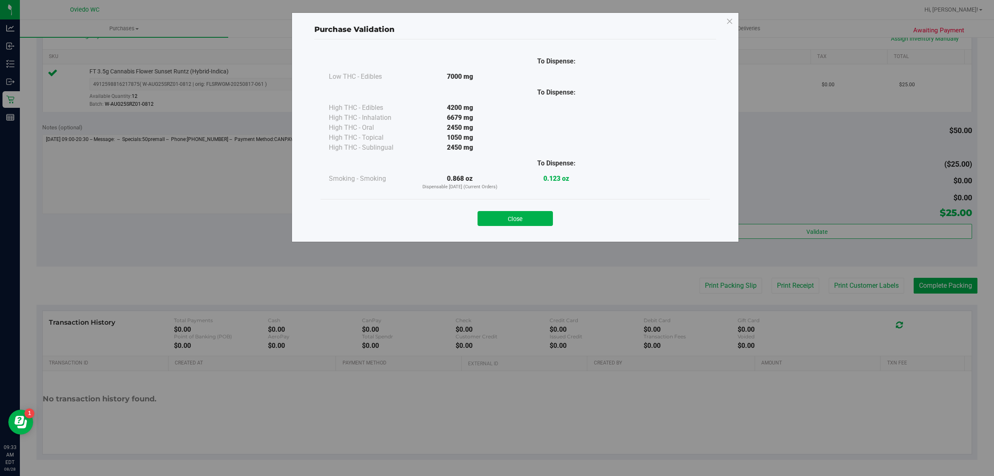
drag, startPoint x: 529, startPoint y: 220, endPoint x: 534, endPoint y: 220, distance: 5.8
click at [529, 220] on button "Close" at bounding box center [515, 218] width 75 height 15
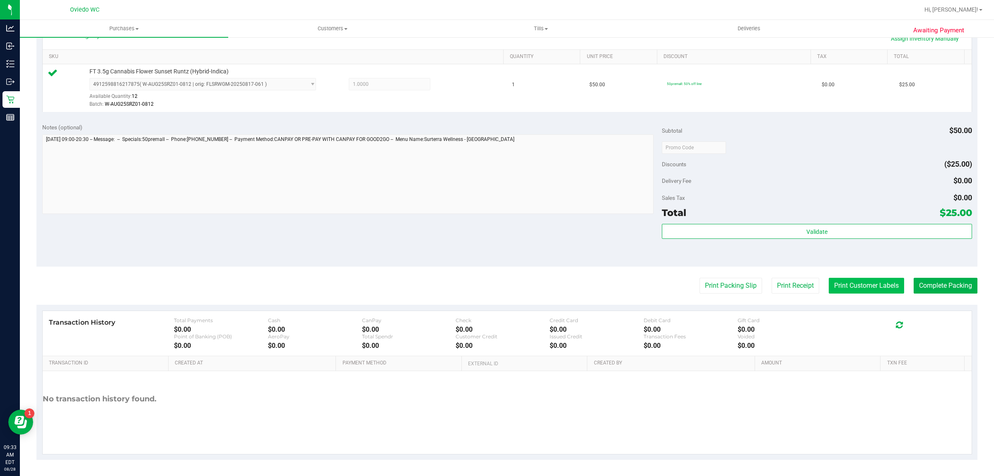
click at [859, 286] on button "Print Customer Labels" at bounding box center [866, 286] width 75 height 16
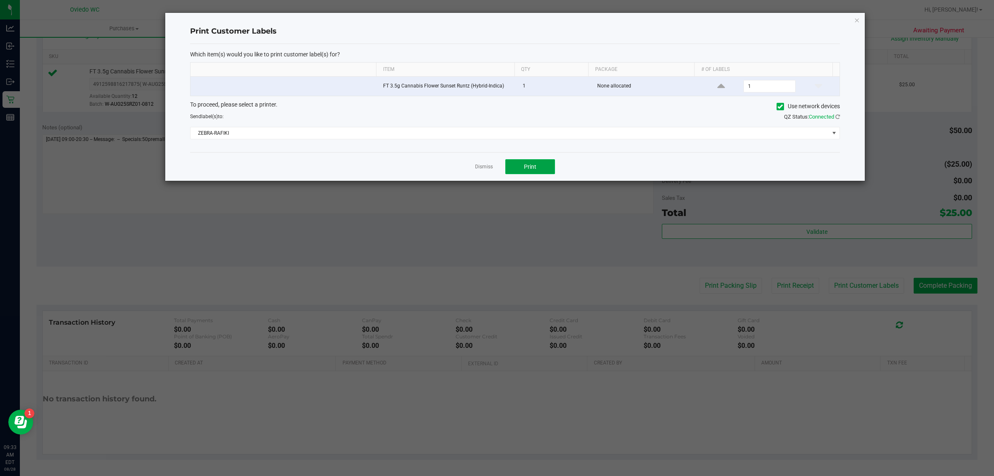
click at [528, 168] on span "Print" at bounding box center [530, 166] width 12 height 7
click at [480, 167] on link "Dismiss" at bounding box center [484, 166] width 18 height 7
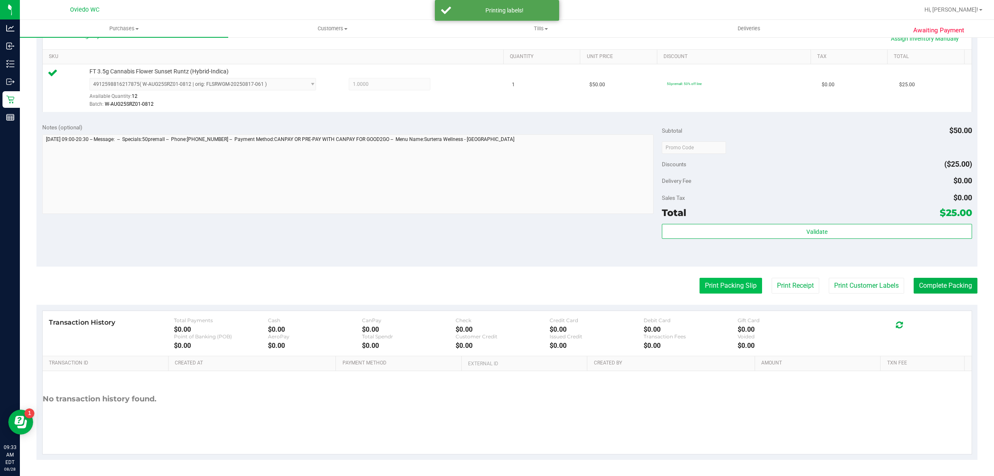
click at [735, 283] on button "Print Packing Slip" at bounding box center [731, 286] width 63 height 16
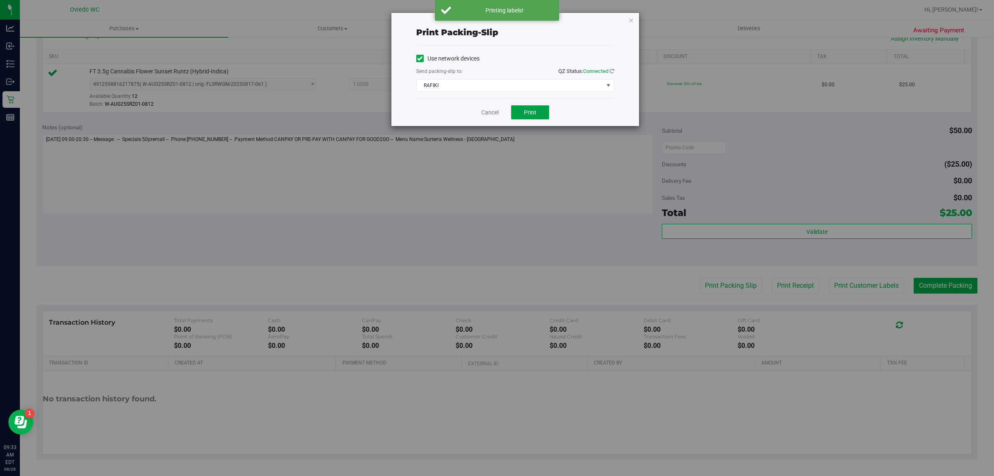
click at [522, 118] on button "Print" at bounding box center [530, 112] width 38 height 14
click at [498, 116] on link "Cancel" at bounding box center [489, 112] width 17 height 9
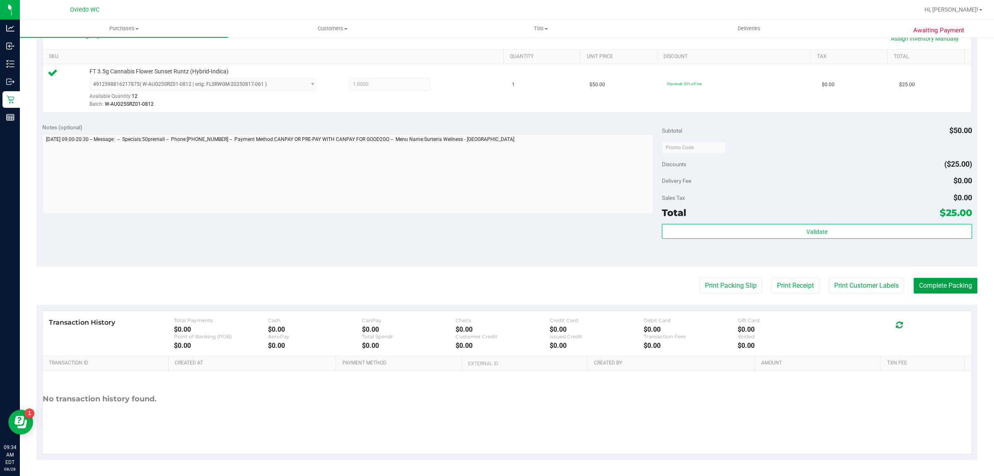
click at [918, 289] on button "Complete Packing" at bounding box center [946, 286] width 64 height 16
